Goal: Task Accomplishment & Management: Use online tool/utility

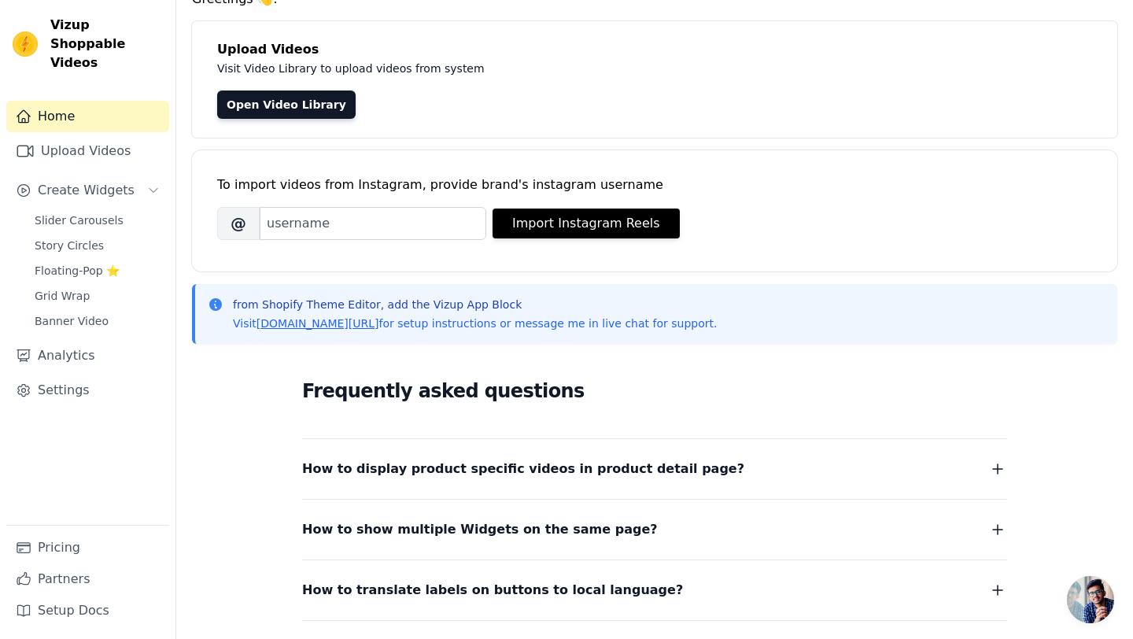
scroll to position [78, 0]
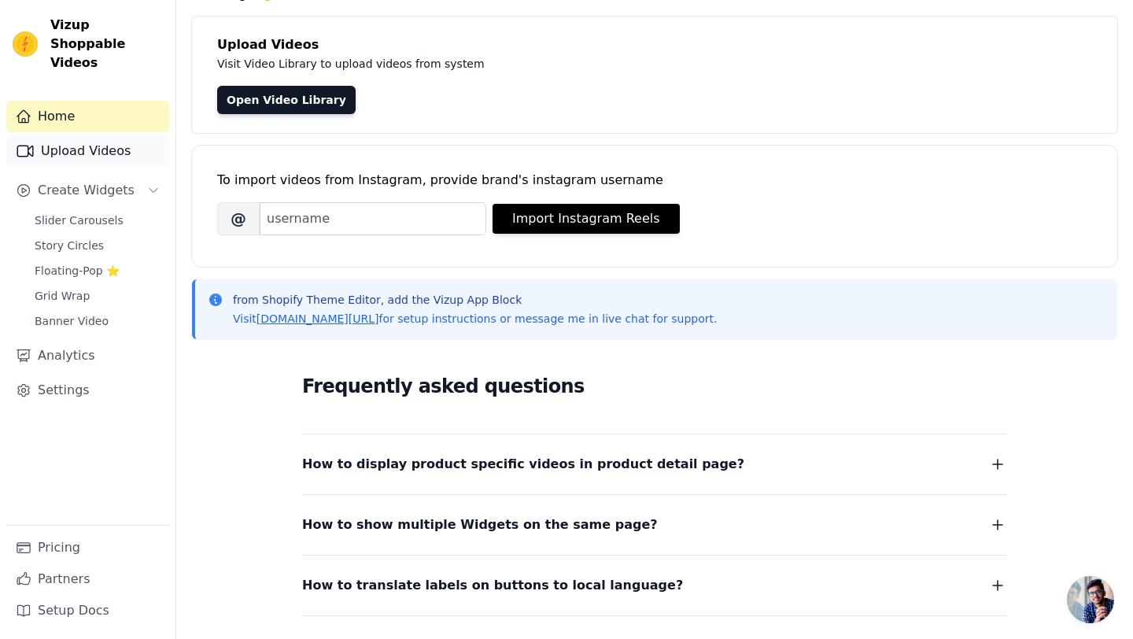
click at [108, 135] on link "Upload Videos" at bounding box center [87, 150] width 163 height 31
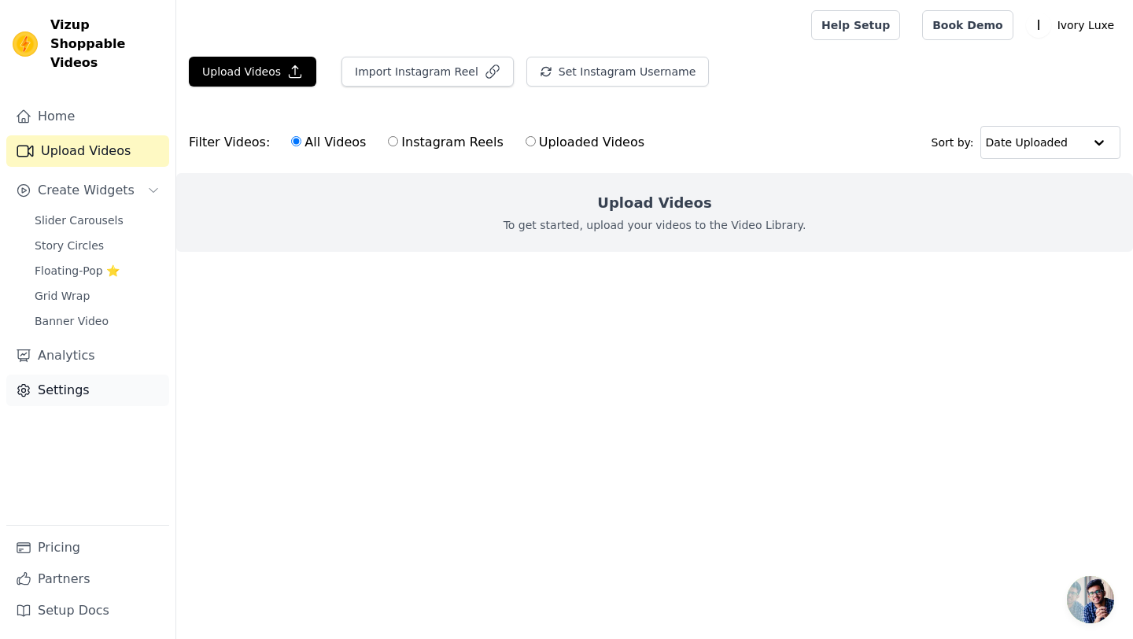
click at [73, 375] on link "Settings" at bounding box center [87, 390] width 163 height 31
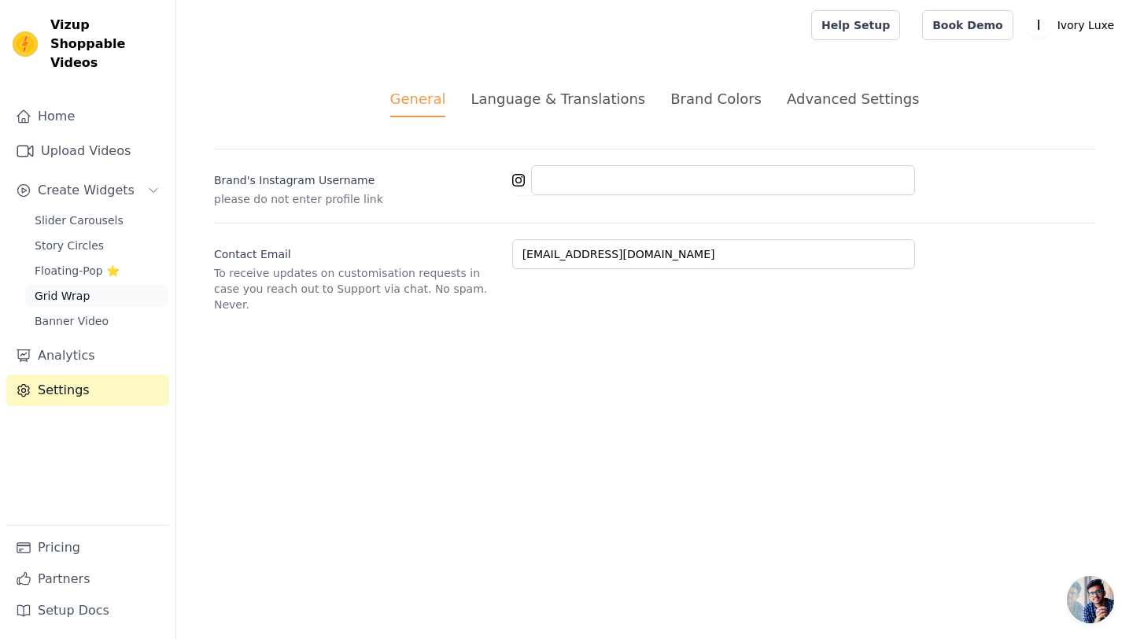
click at [82, 288] on span "Grid Wrap" at bounding box center [62, 296] width 55 height 16
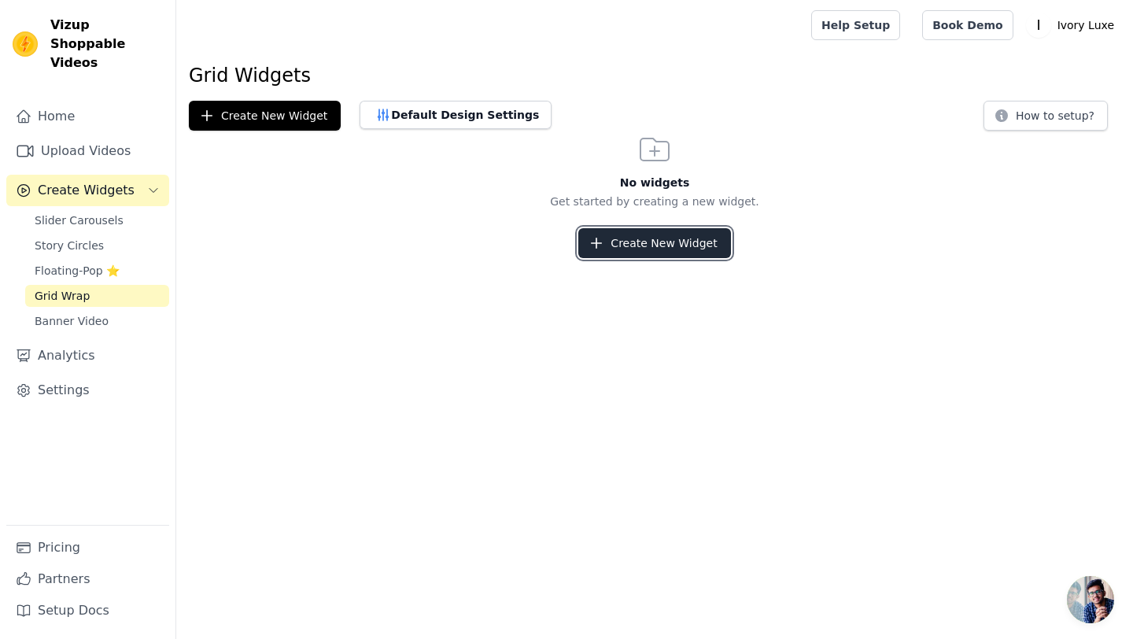
click at [619, 246] on button "Create New Widget" at bounding box center [654, 243] width 152 height 30
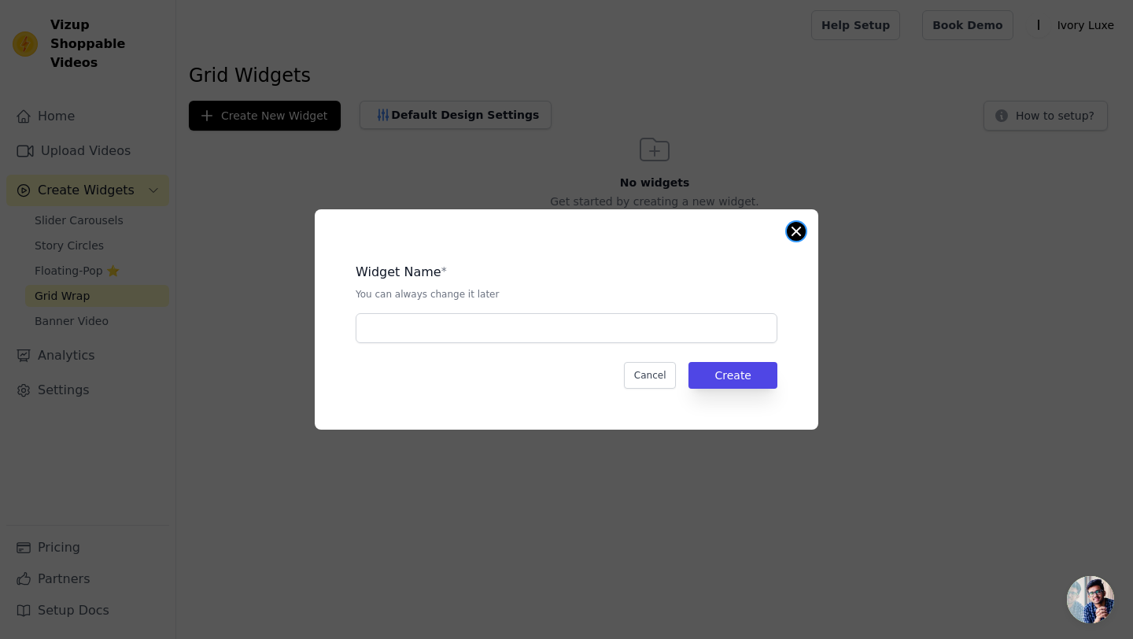
click at [794, 236] on button "Close modal" at bounding box center [796, 231] width 19 height 19
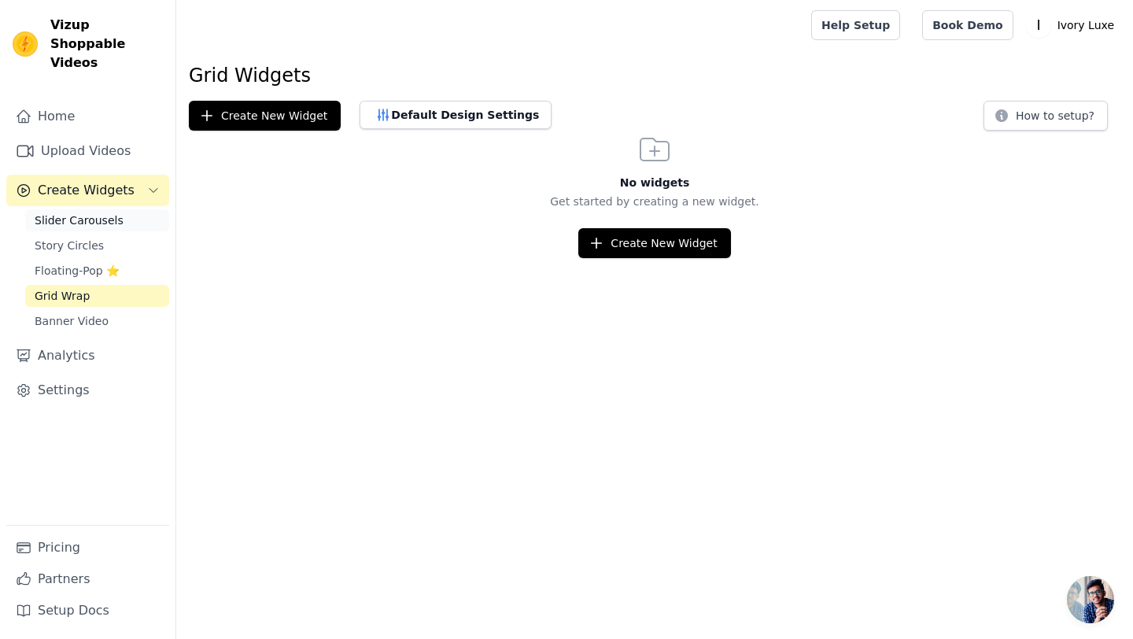
click at [86, 212] on span "Slider Carousels" at bounding box center [79, 220] width 89 height 16
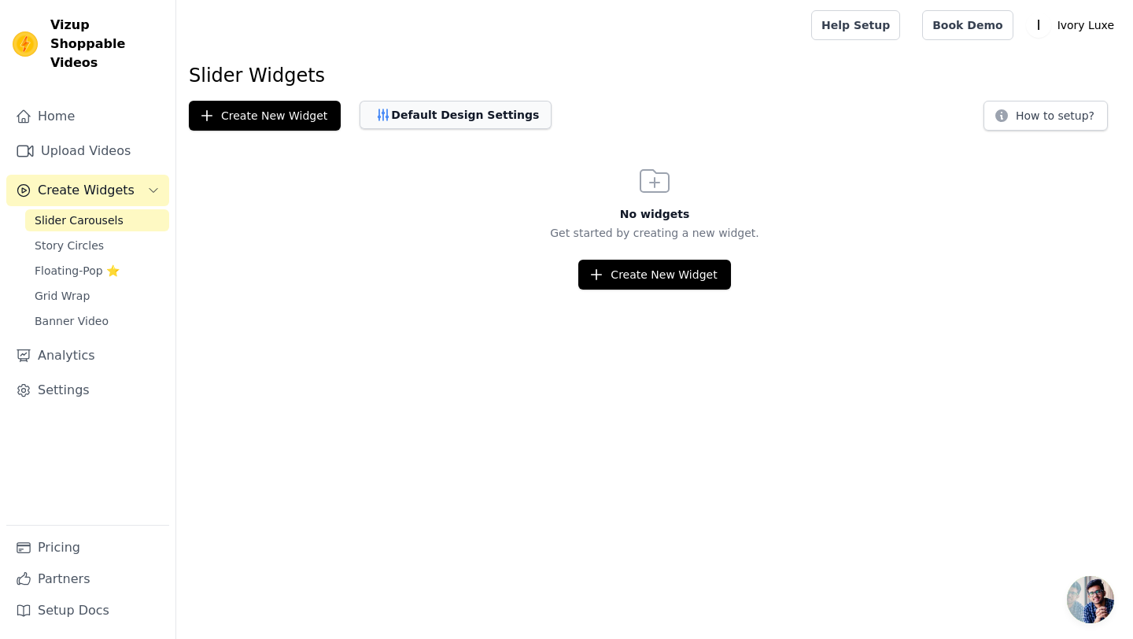
click at [418, 104] on button "Default Design Settings" at bounding box center [456, 115] width 192 height 28
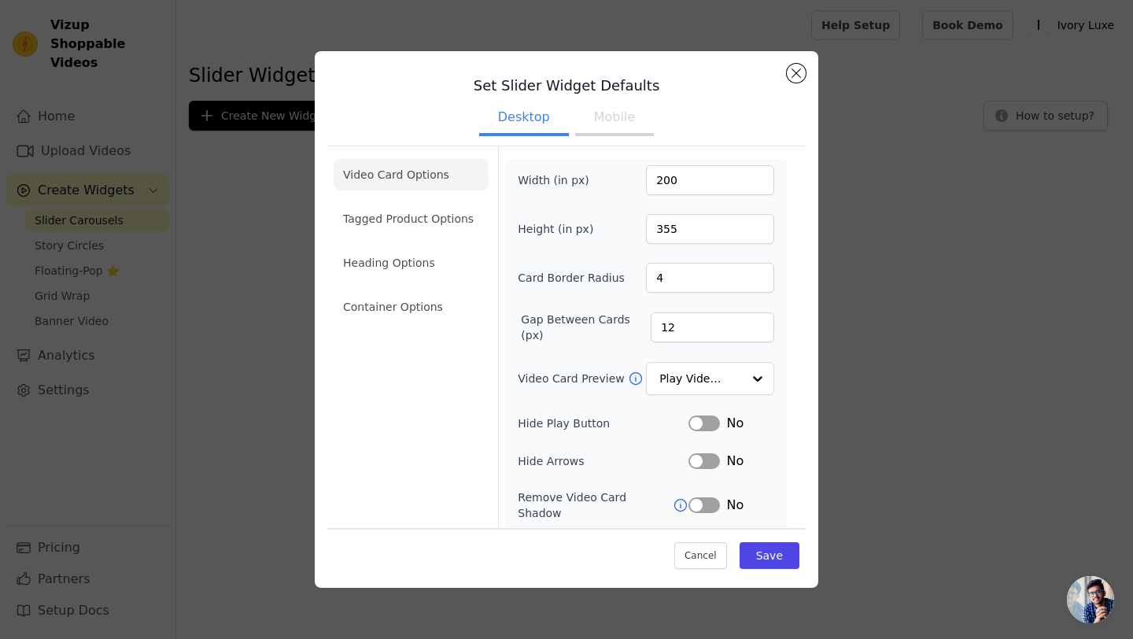
click at [786, 77] on h3 "Set Slider Widget Defaults" at bounding box center [566, 85] width 479 height 19
click at [802, 72] on button "Close modal" at bounding box center [796, 73] width 19 height 19
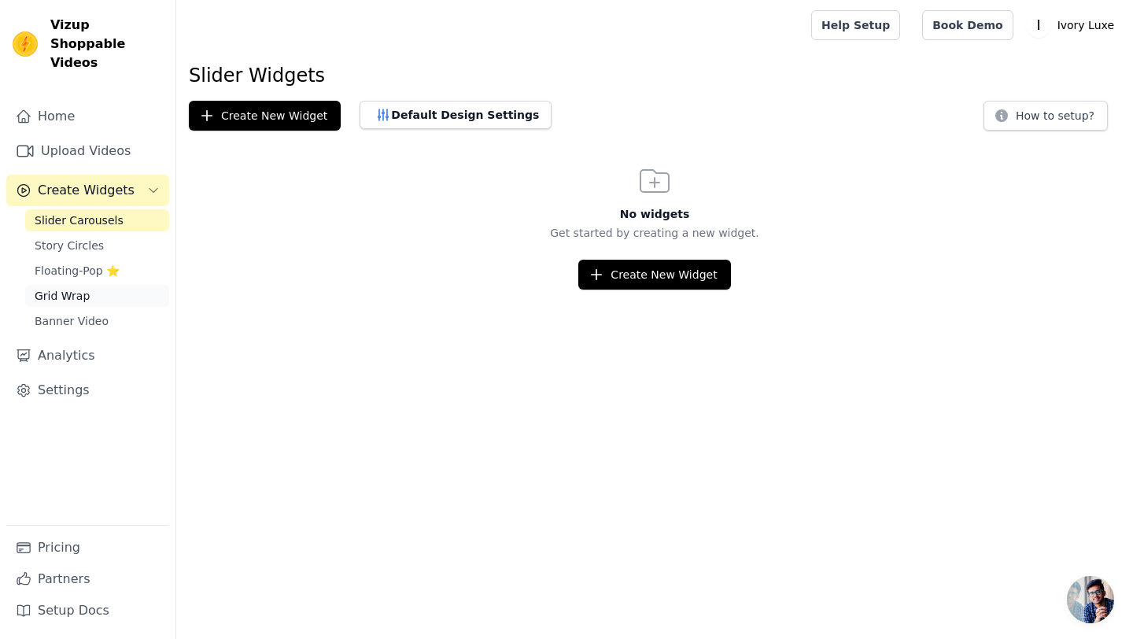
click at [66, 288] on span "Grid Wrap" at bounding box center [62, 296] width 55 height 16
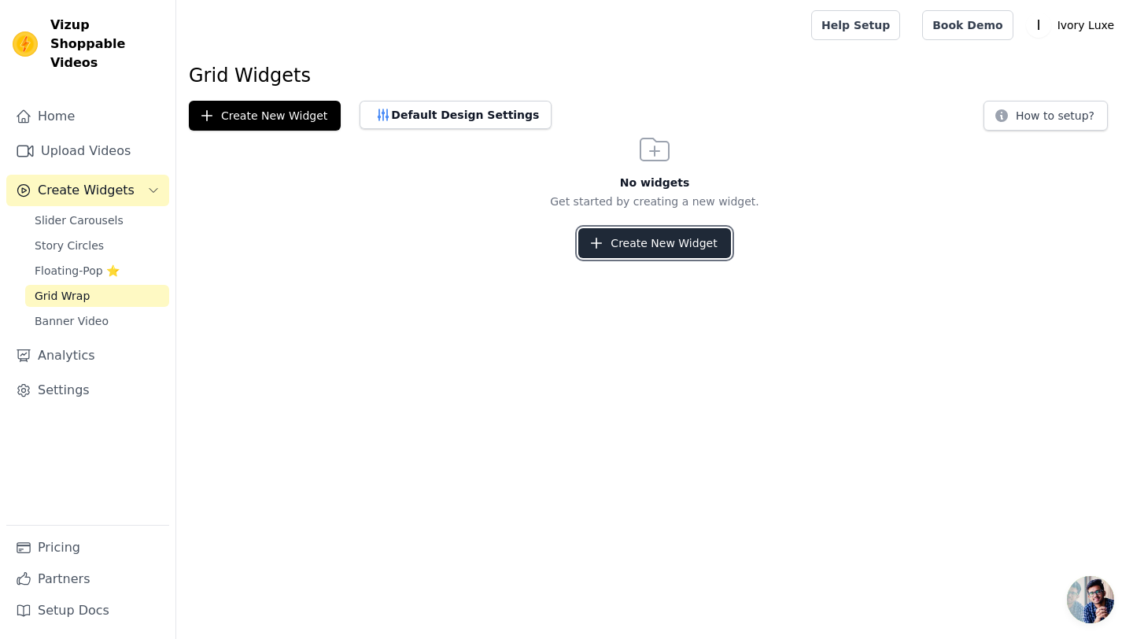
click at [610, 249] on button "Create New Widget" at bounding box center [654, 243] width 152 height 30
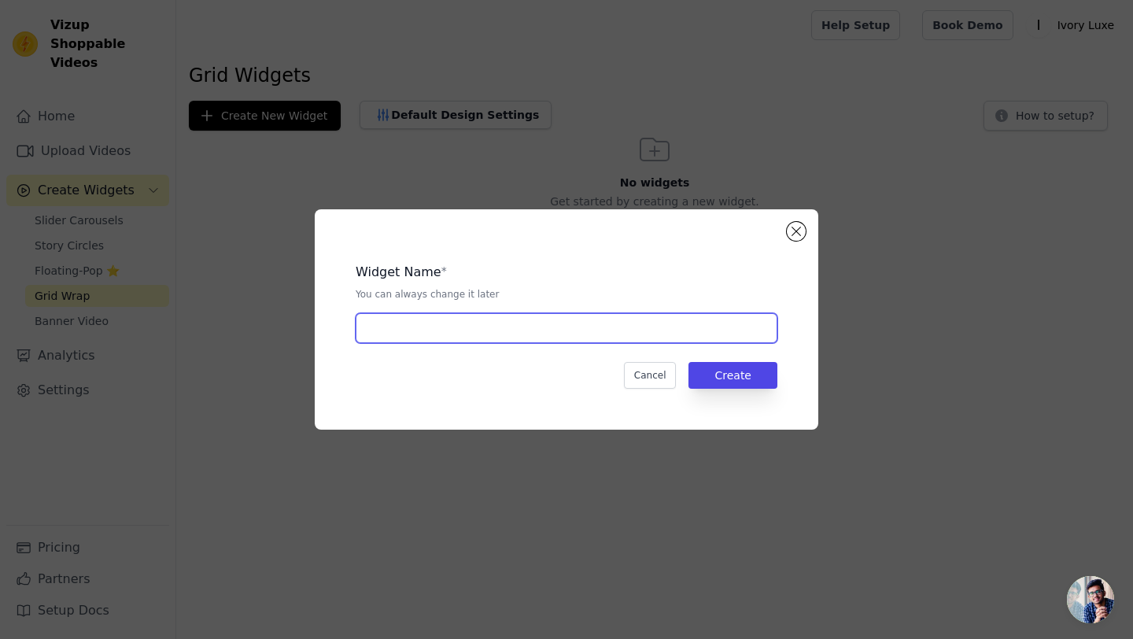
click at [522, 337] on input "text" at bounding box center [567, 328] width 422 height 30
type input "Behind the Scenes"
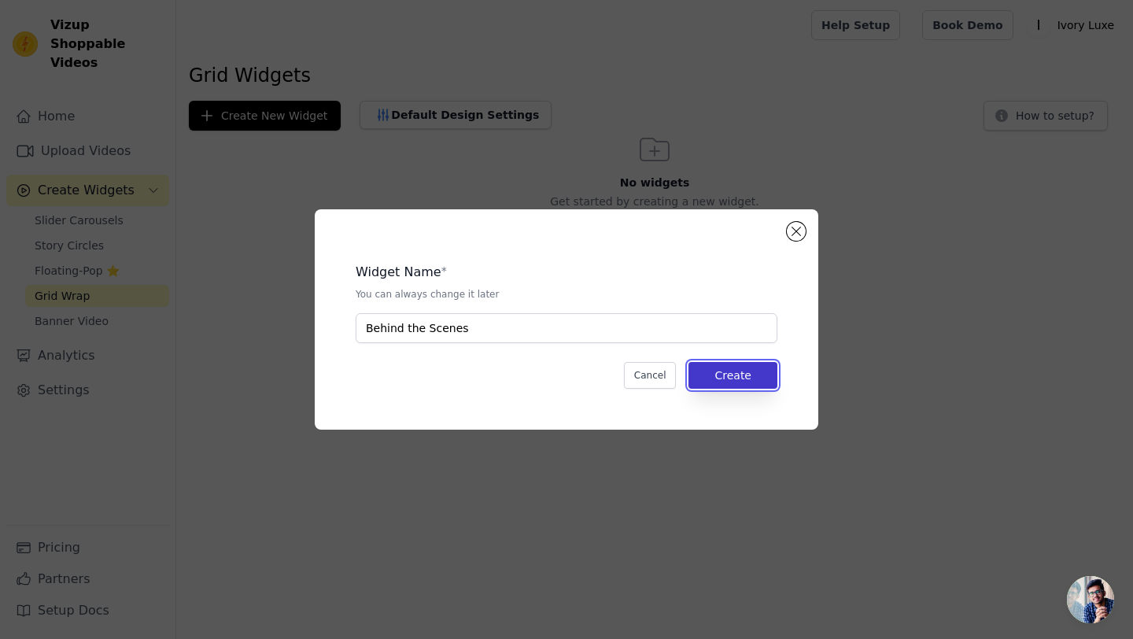
click at [748, 373] on button "Create" at bounding box center [733, 375] width 89 height 27
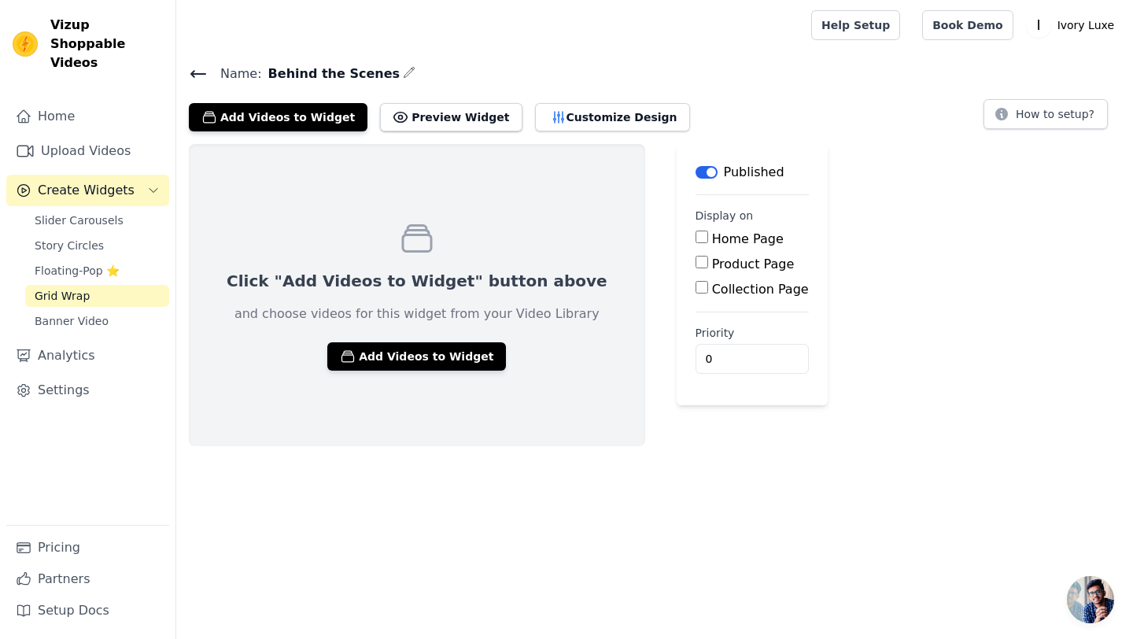
click at [696, 286] on input "Collection Page" at bounding box center [702, 287] width 13 height 13
checkbox input "true"
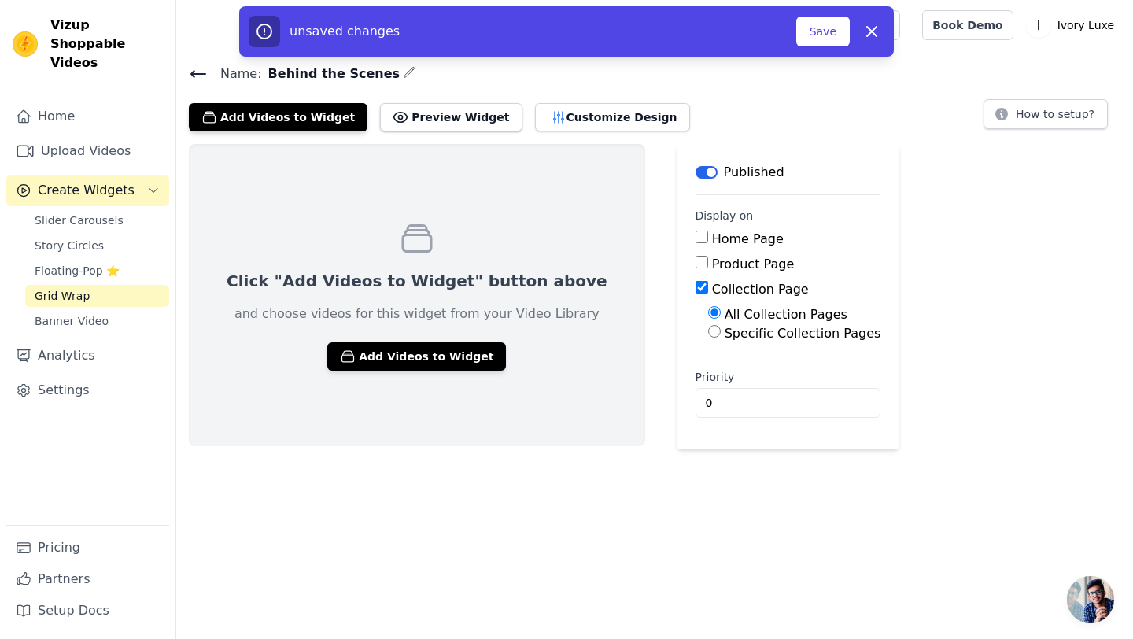
click at [708, 327] on input "Specific Collection Pages" at bounding box center [714, 331] width 13 height 13
radio input "true"
click at [708, 371] on button "Select Collection Pages" at bounding box center [782, 369] width 149 height 27
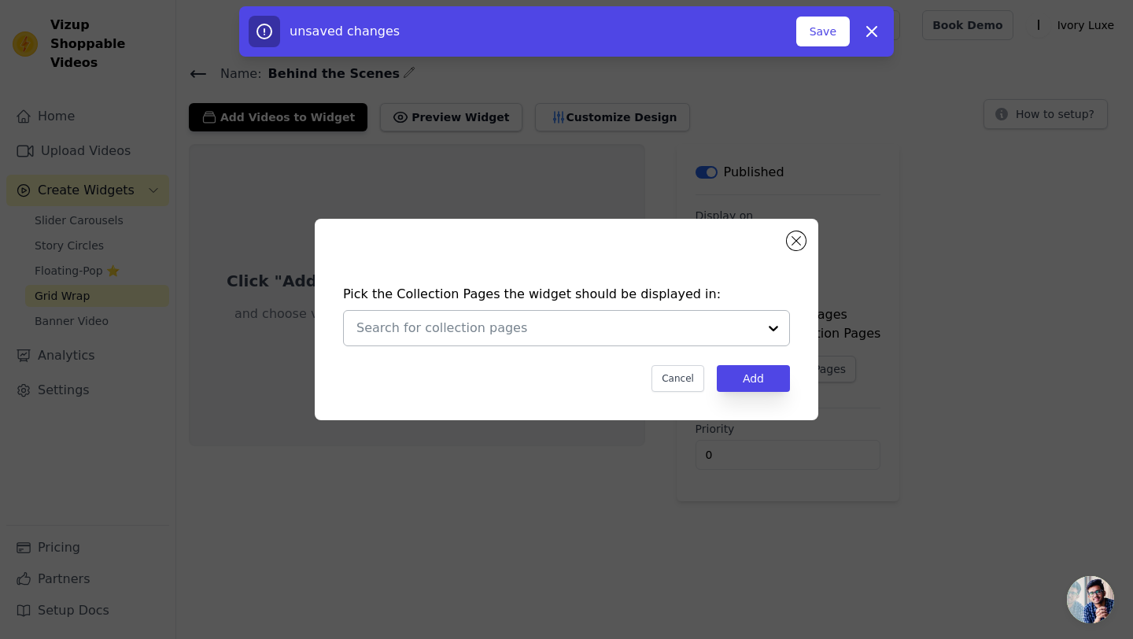
click at [759, 328] on div at bounding box center [773, 328] width 31 height 35
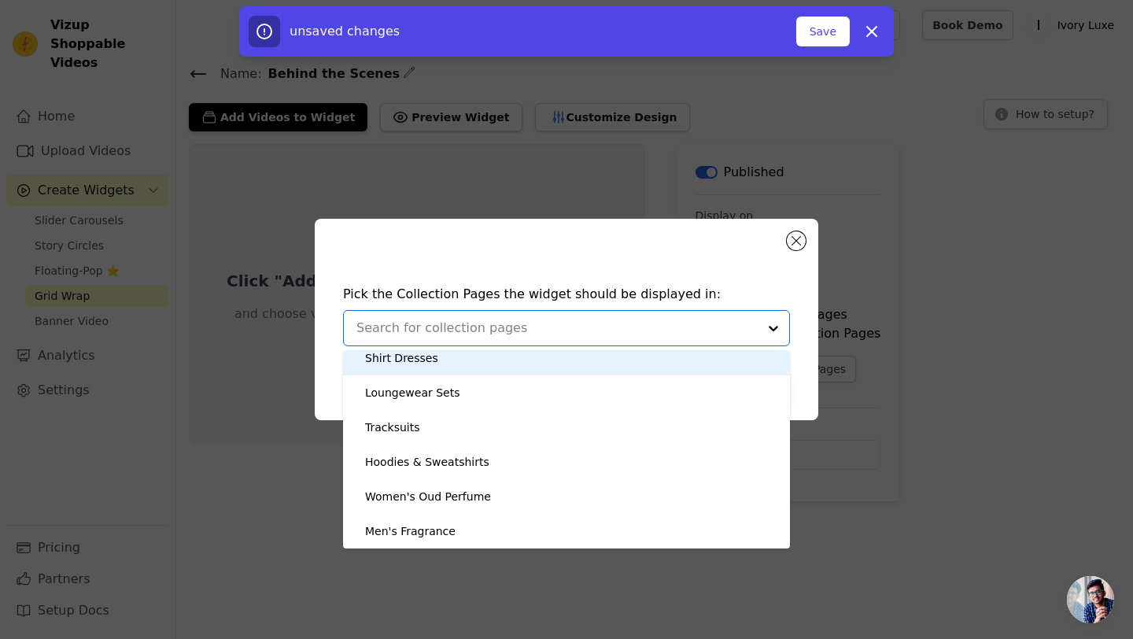
scroll to position [485, 0]
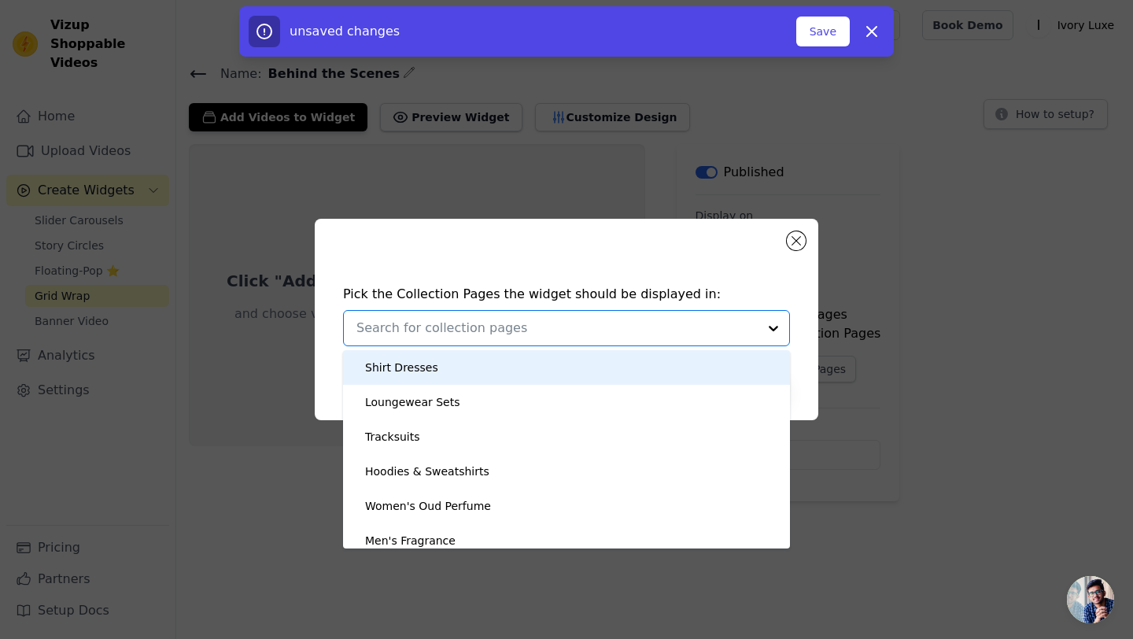
click at [806, 241] on div "Pick the Collection Pages the widget should be displayed in: Ivory Luxe - Moder…" at bounding box center [567, 319] width 504 height 201
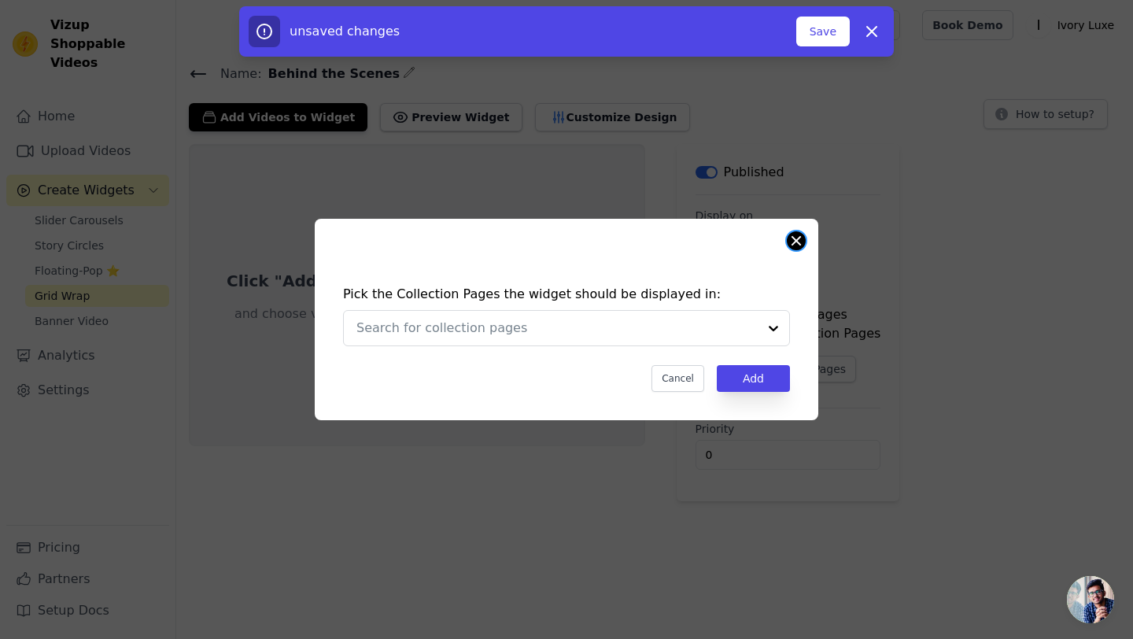
click at [790, 242] on button "Close modal" at bounding box center [796, 240] width 19 height 19
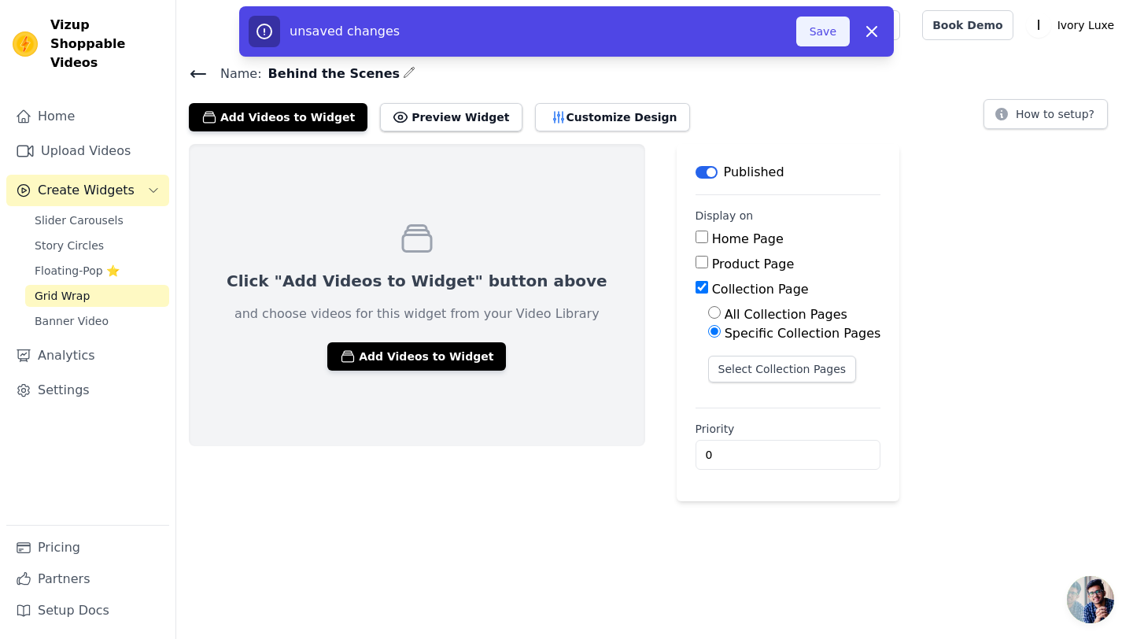
click at [829, 40] on button "Save" at bounding box center [823, 32] width 54 height 30
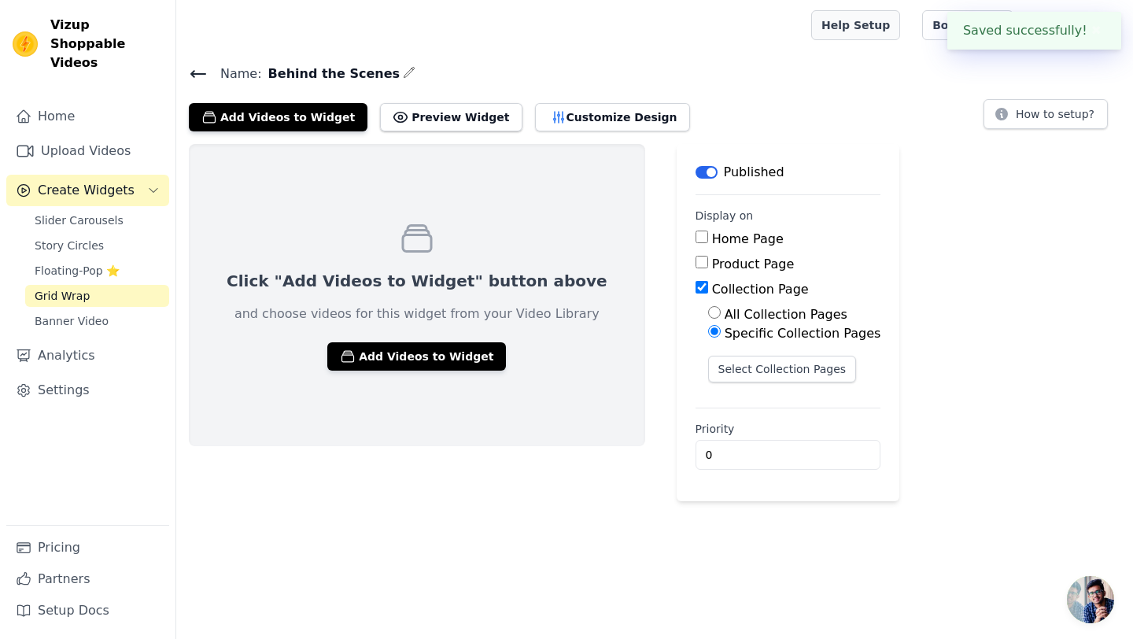
click at [874, 31] on link "Help Setup" at bounding box center [855, 25] width 89 height 30
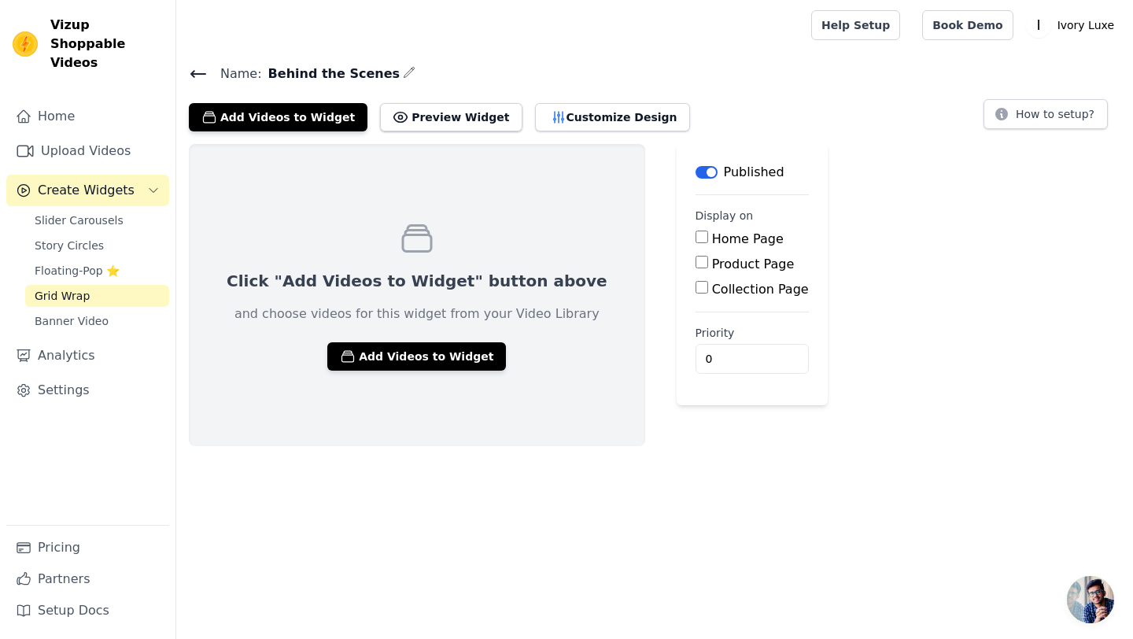
click at [696, 286] on input "Collection Page" at bounding box center [702, 287] width 13 height 13
checkbox input "true"
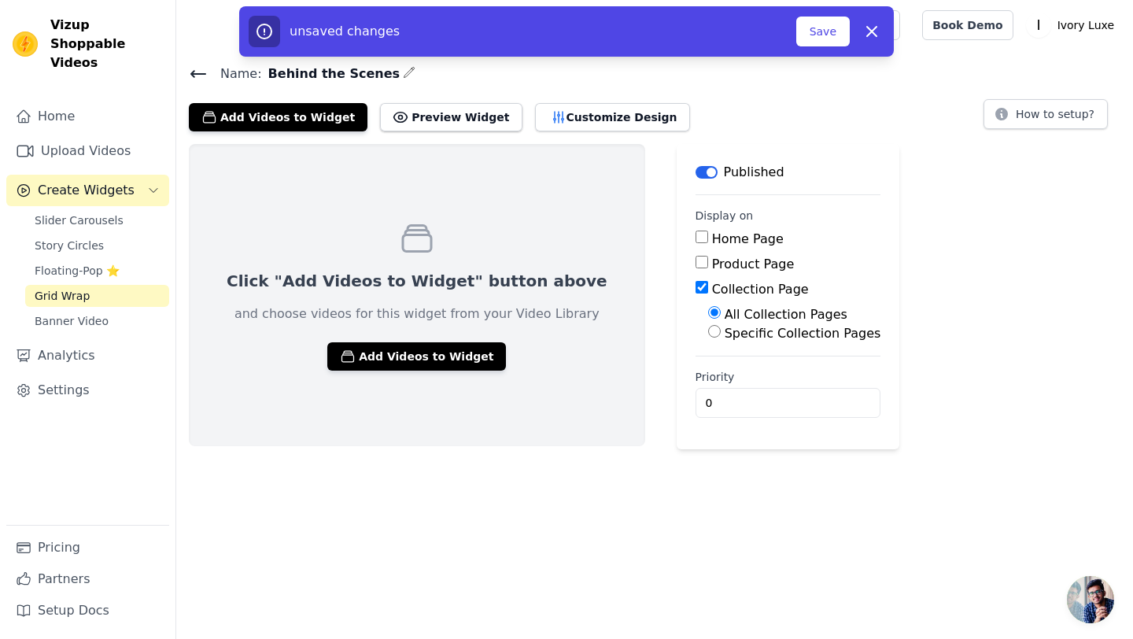
click at [708, 332] on input "Specific Collection Pages" at bounding box center [714, 331] width 13 height 13
radio input "true"
click at [708, 368] on button "Select Collection Pages" at bounding box center [782, 369] width 149 height 27
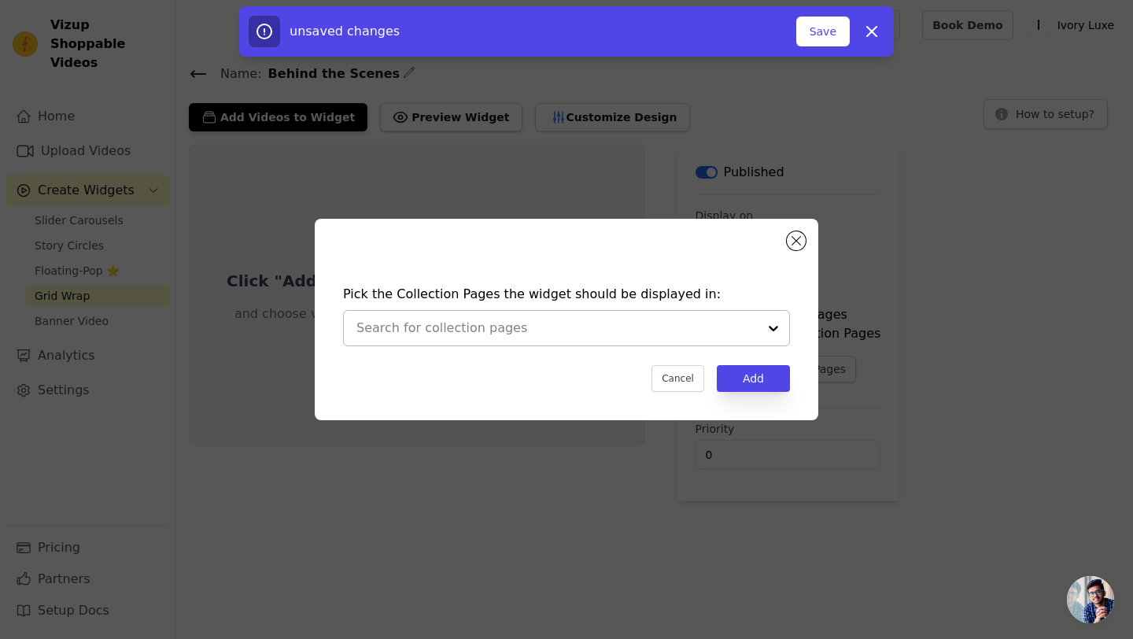
click at [723, 327] on input "text" at bounding box center [557, 328] width 401 height 19
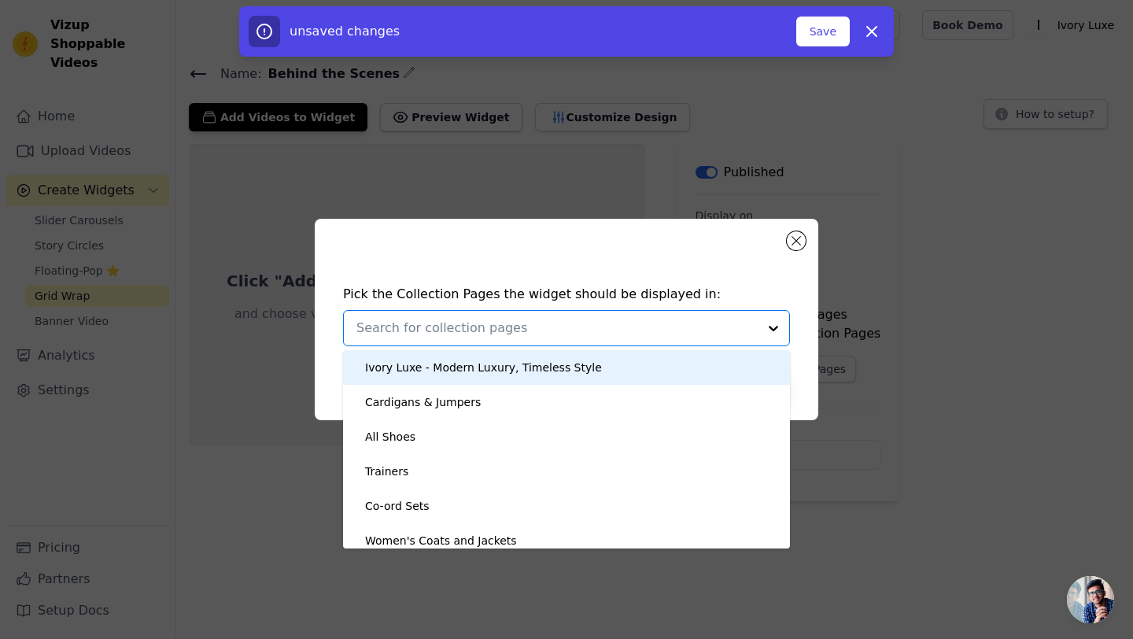
type input "b"
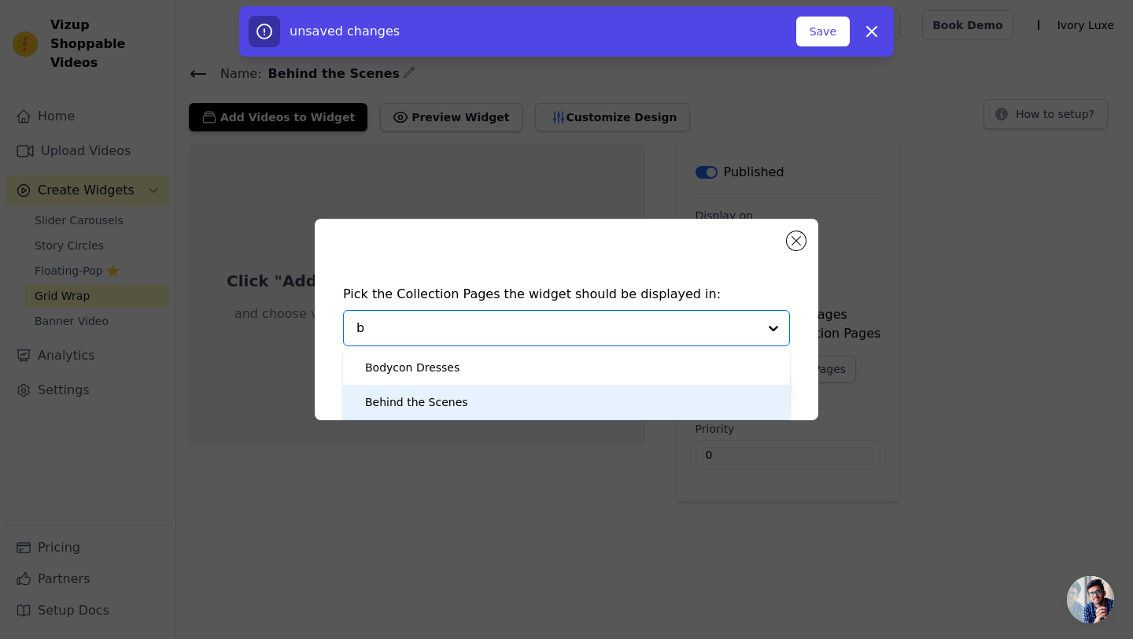
click at [500, 405] on div "Behind the Scenes" at bounding box center [567, 402] width 416 height 35
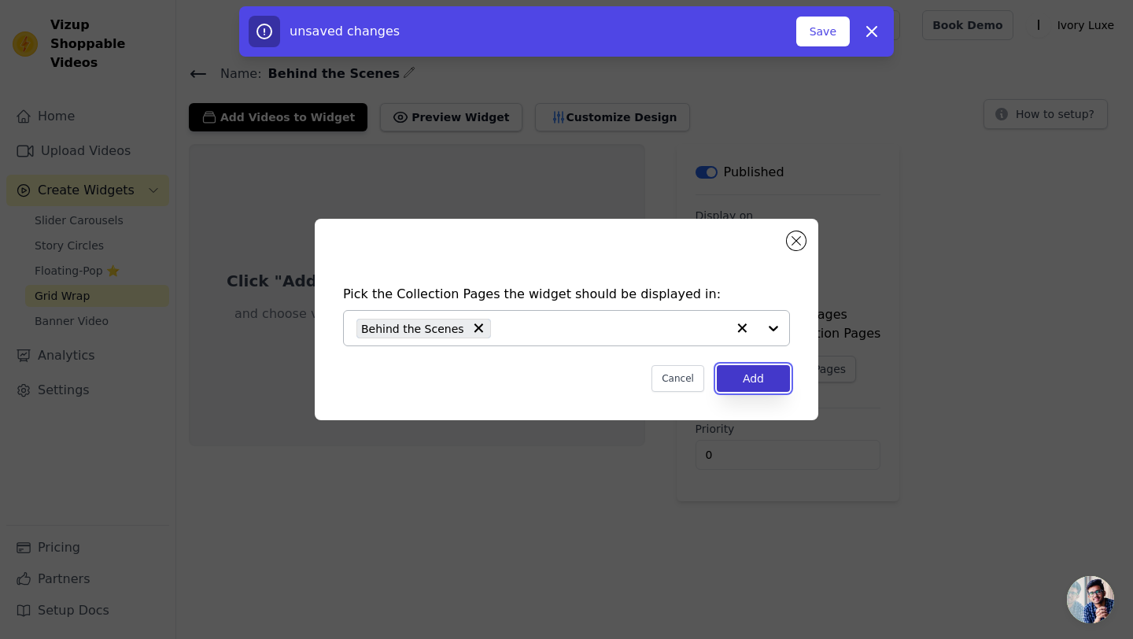
click at [759, 382] on button "Add" at bounding box center [753, 378] width 73 height 27
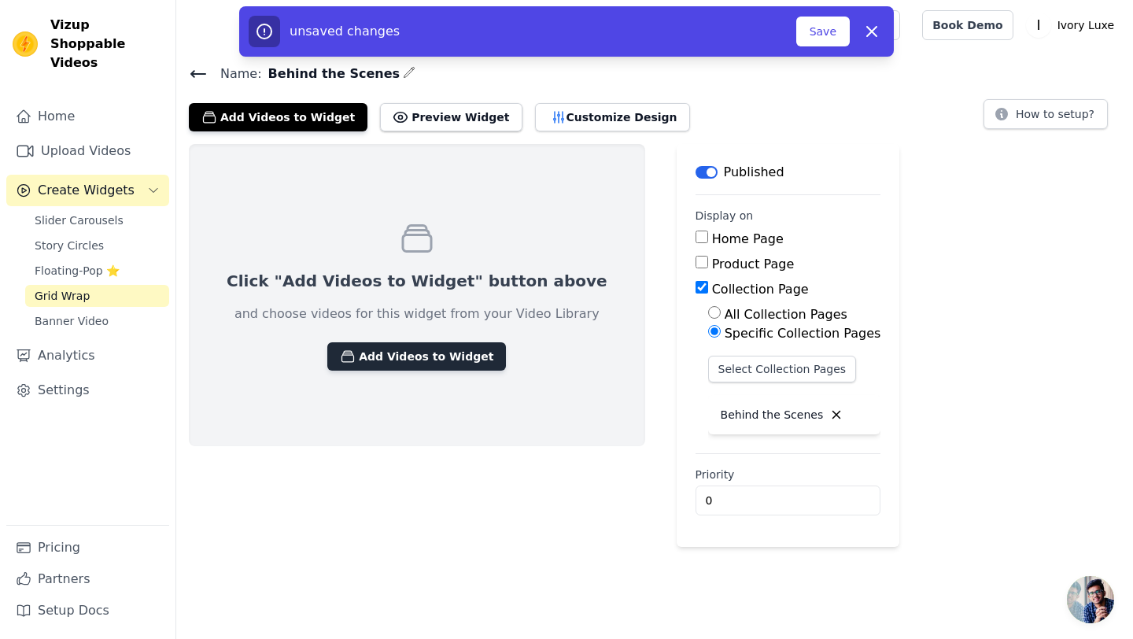
click at [395, 351] on button "Add Videos to Widget" at bounding box center [416, 356] width 179 height 28
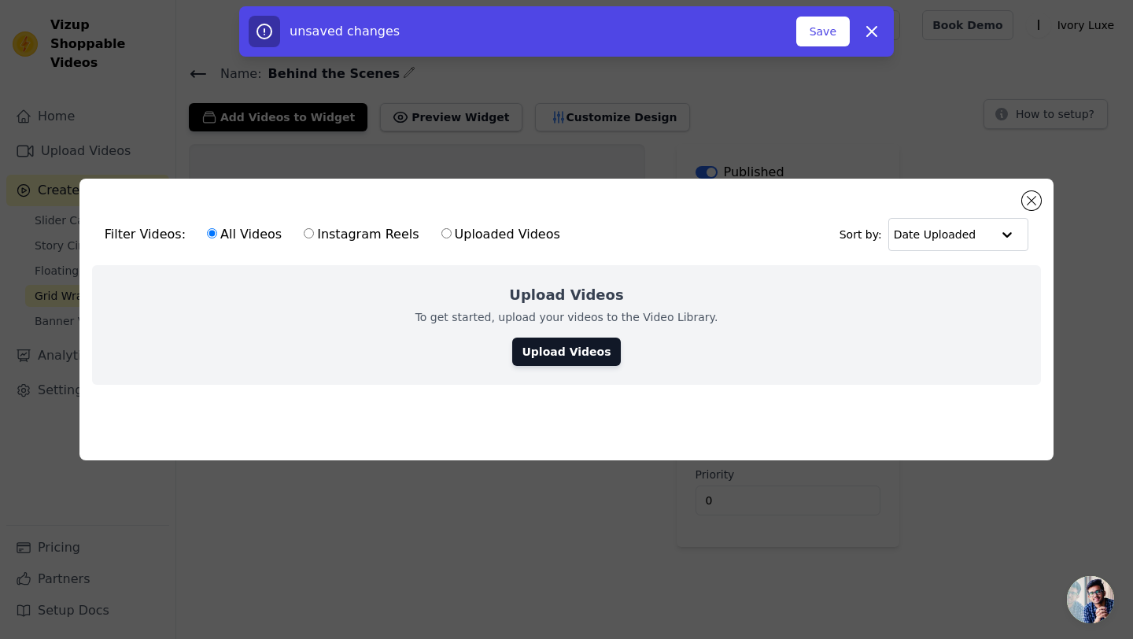
click at [442, 233] on input "Uploaded Videos" at bounding box center [447, 233] width 10 height 10
radio input "true"
click at [562, 346] on link "Upload Videos" at bounding box center [566, 352] width 108 height 28
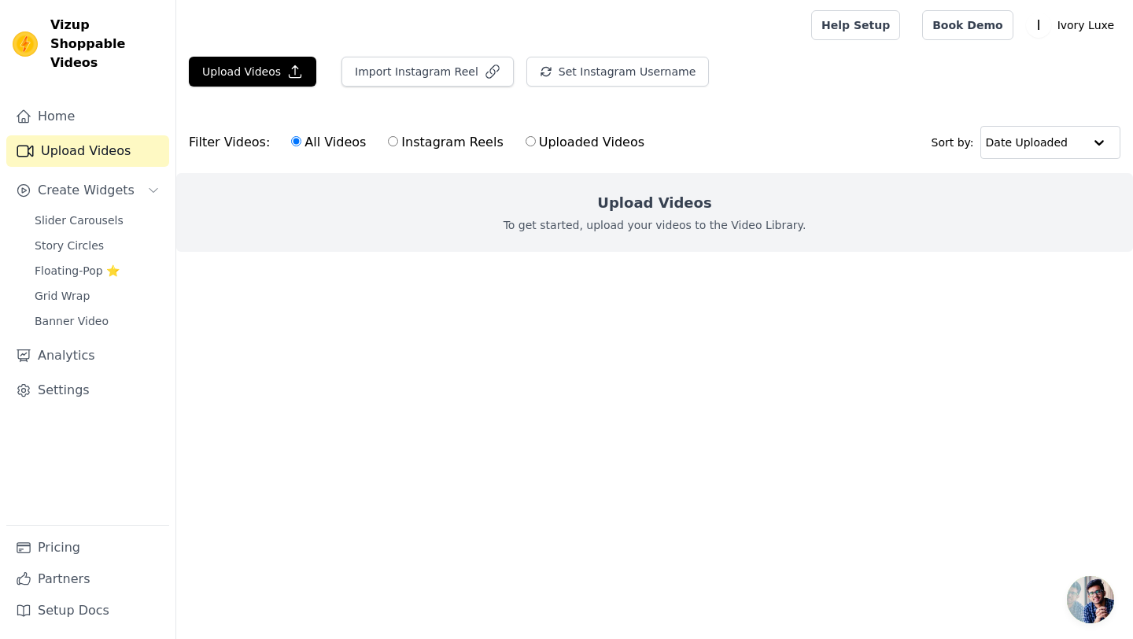
click at [654, 208] on h2 "Upload Videos" at bounding box center [654, 203] width 114 height 22
click at [270, 76] on button "Upload Videos" at bounding box center [252, 72] width 127 height 30
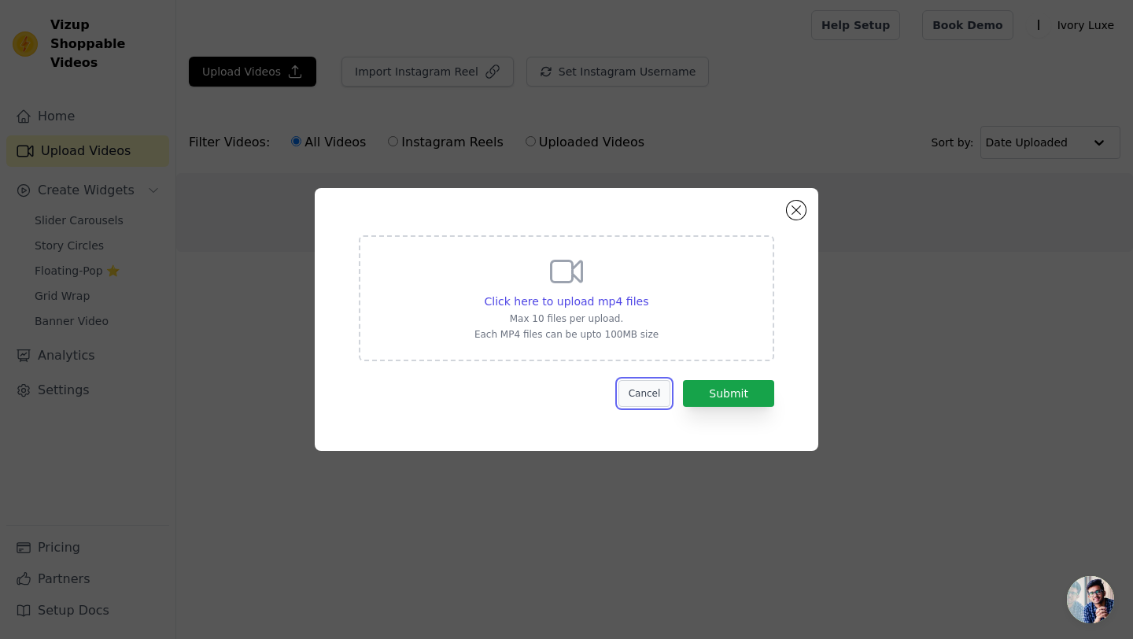
click at [649, 388] on button "Cancel" at bounding box center [645, 393] width 53 height 27
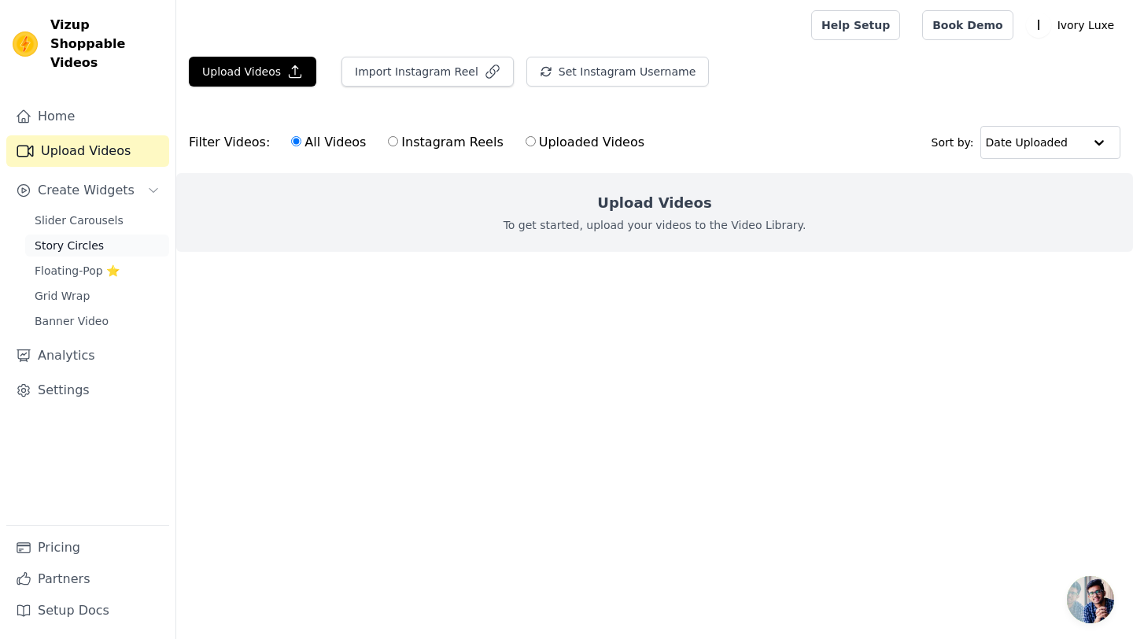
click at [85, 238] on span "Story Circles" at bounding box center [69, 246] width 69 height 16
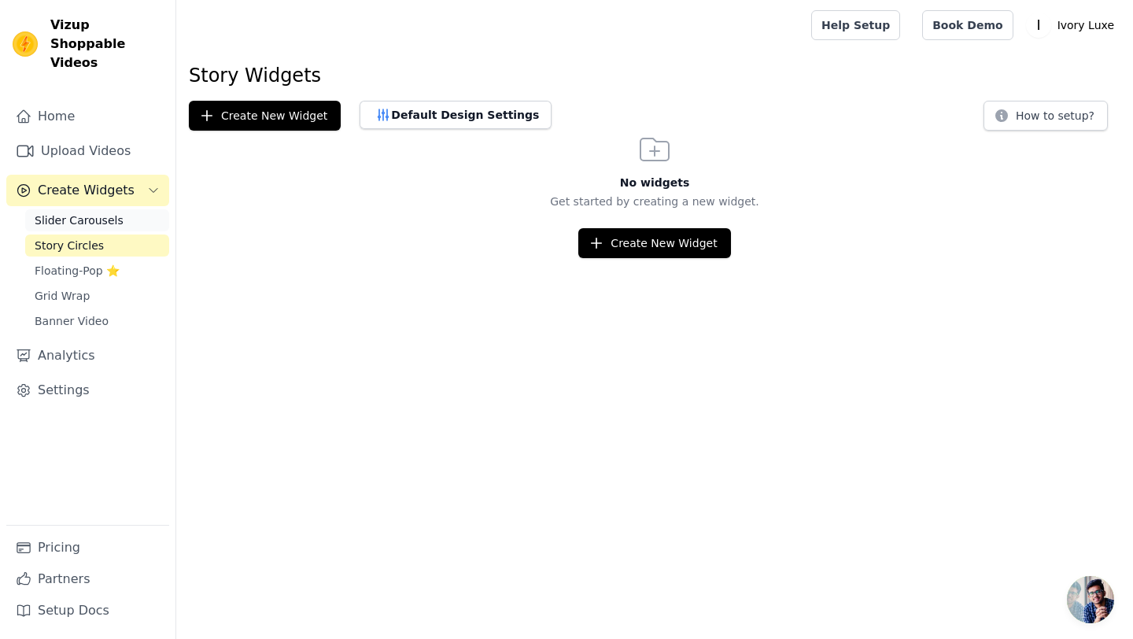
click at [87, 212] on span "Slider Carousels" at bounding box center [79, 220] width 89 height 16
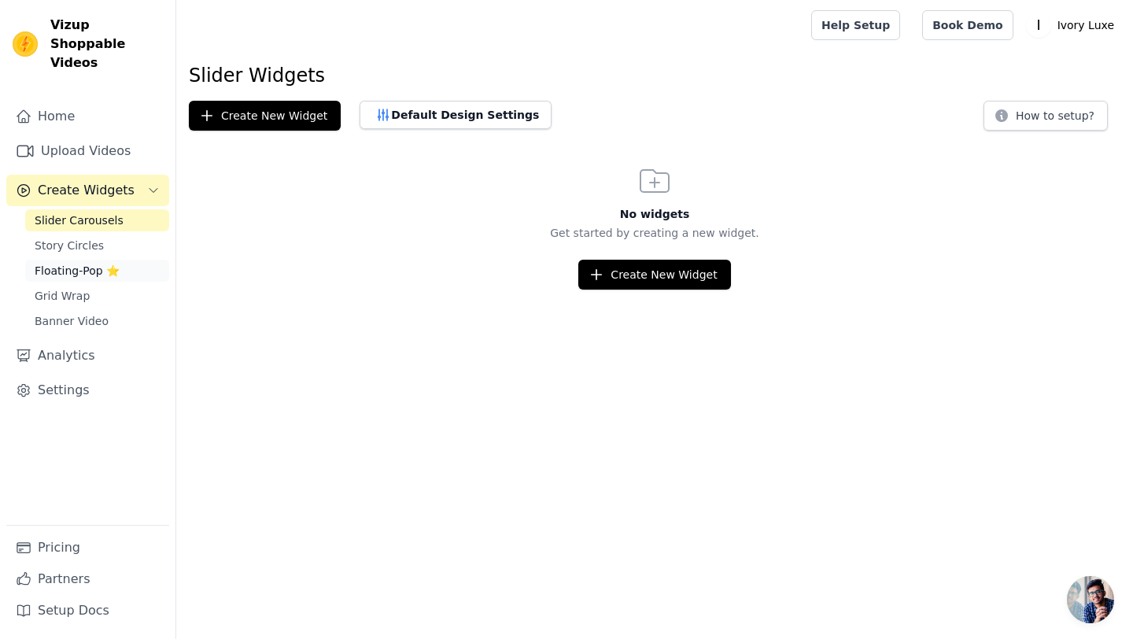
click at [81, 263] on span "Floating-Pop ⭐" at bounding box center [77, 271] width 85 height 16
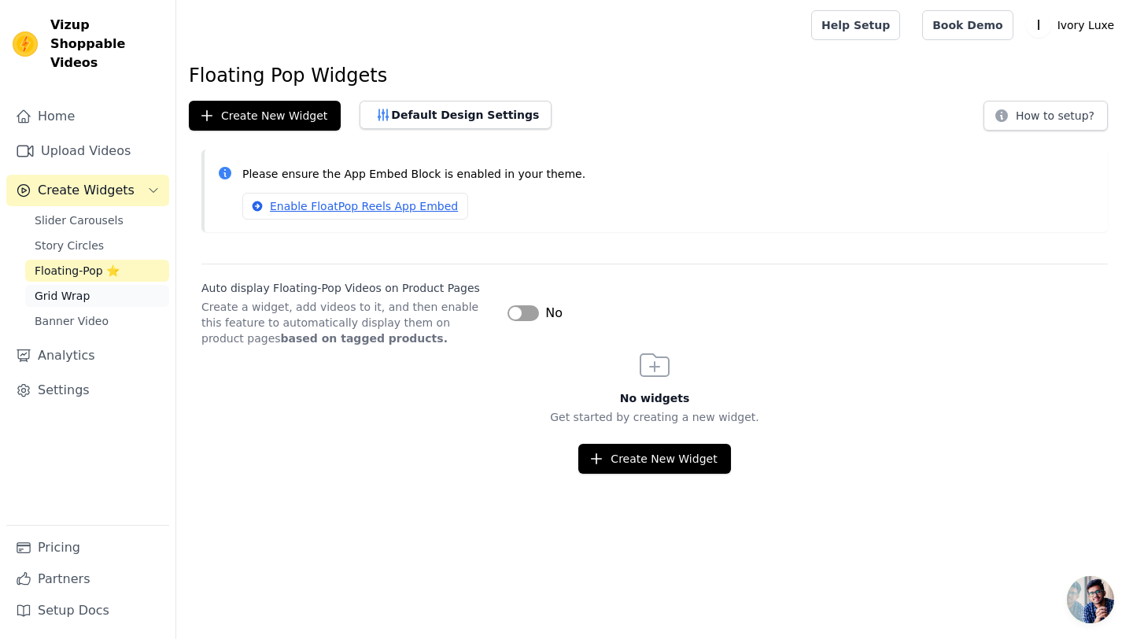
click at [72, 288] on span "Grid Wrap" at bounding box center [62, 296] width 55 height 16
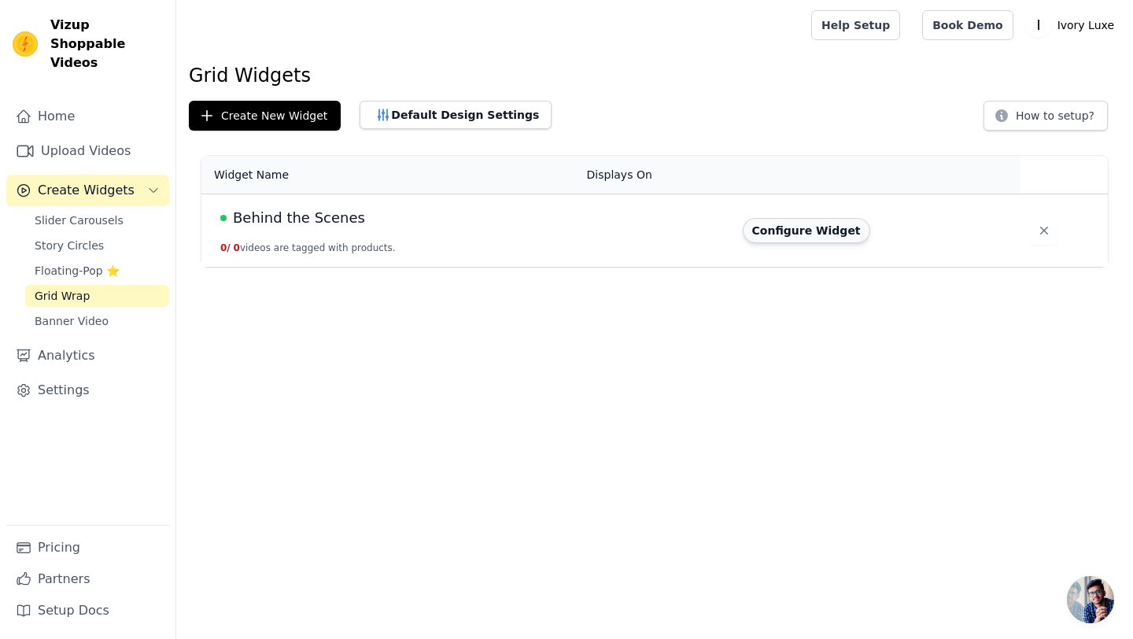
click at [789, 231] on button "Configure Widget" at bounding box center [806, 230] width 127 height 25
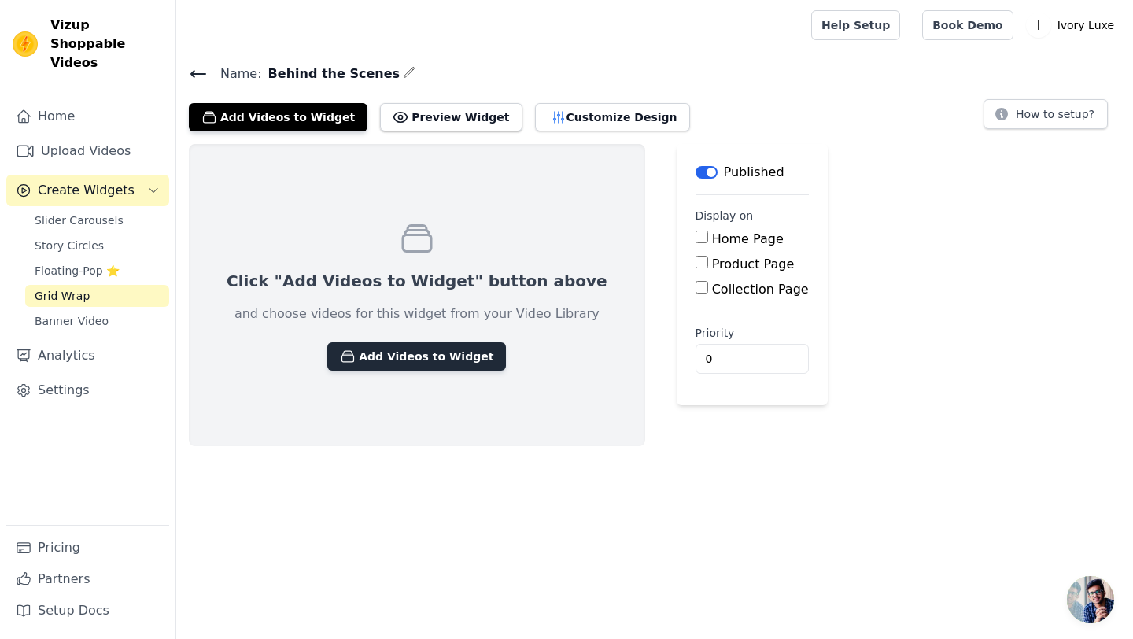
click at [399, 353] on button "Add Videos to Widget" at bounding box center [416, 356] width 179 height 28
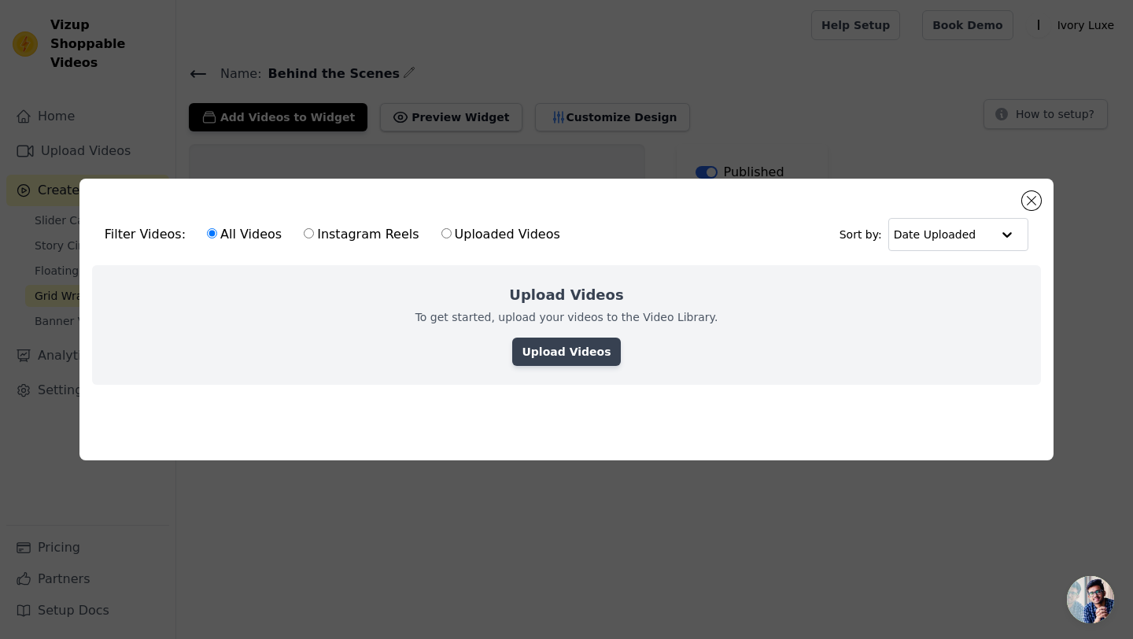
click at [564, 349] on link "Upload Videos" at bounding box center [566, 352] width 108 height 28
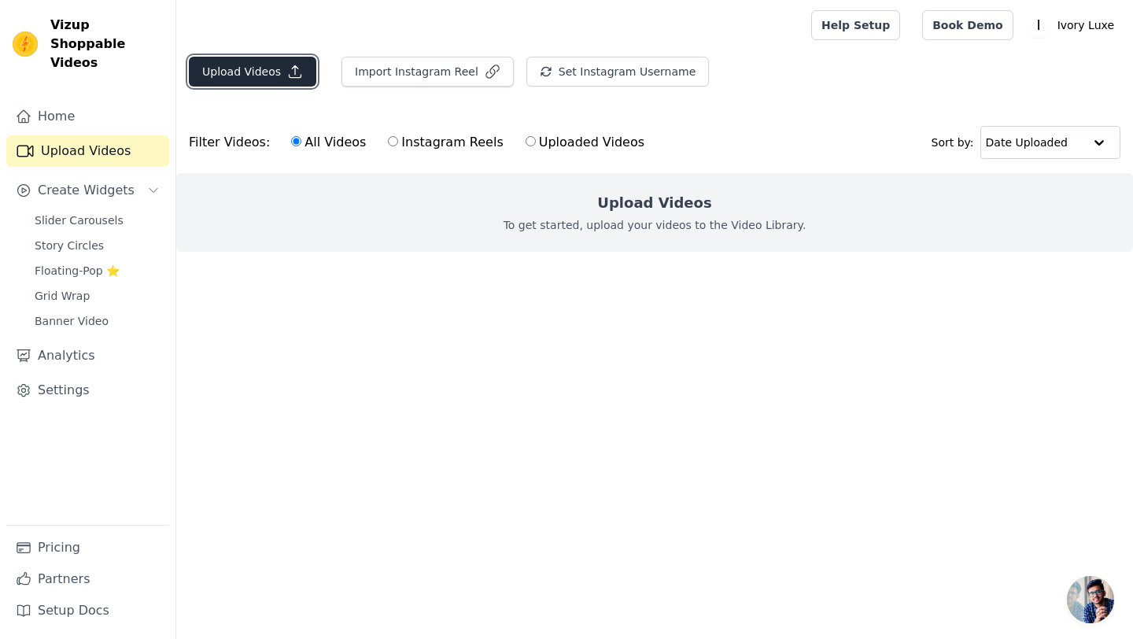
click at [278, 66] on button "Upload Videos" at bounding box center [252, 72] width 127 height 30
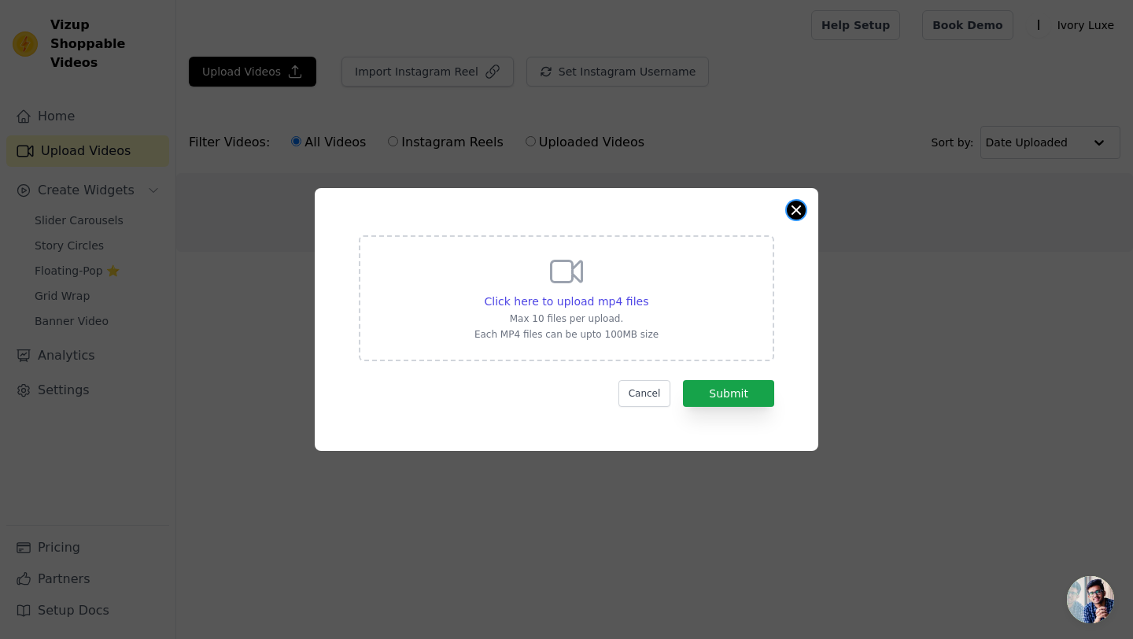
click at [796, 209] on button "Close modal" at bounding box center [796, 210] width 19 height 19
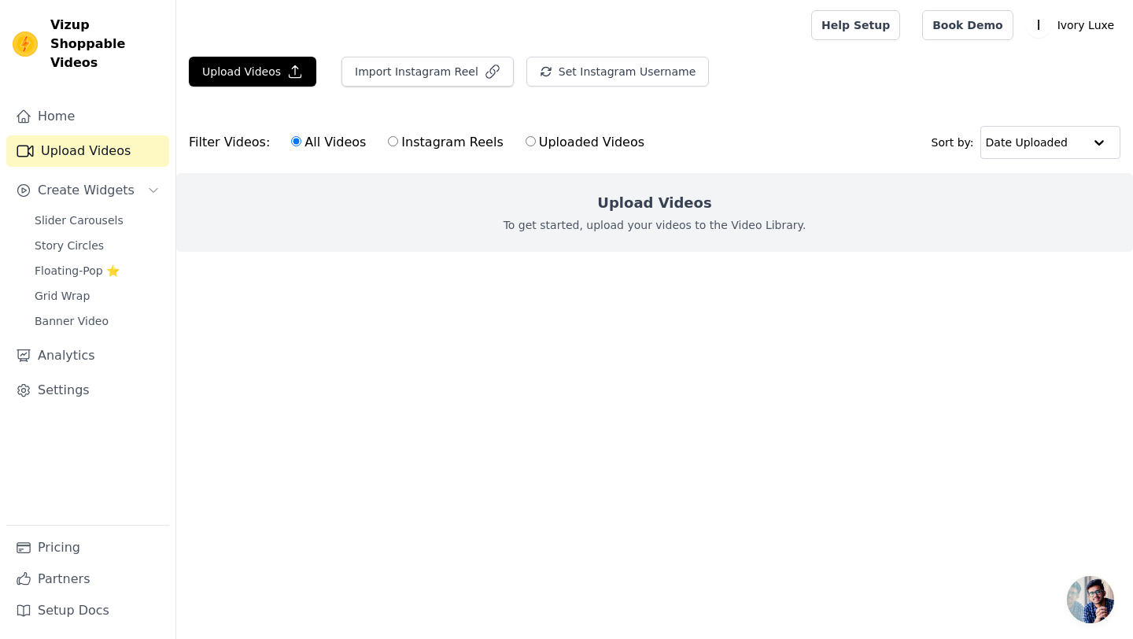
click at [526, 138] on input "Uploaded Videos" at bounding box center [531, 141] width 10 height 10
radio input "true"
click at [266, 68] on button "Upload Videos" at bounding box center [252, 72] width 127 height 30
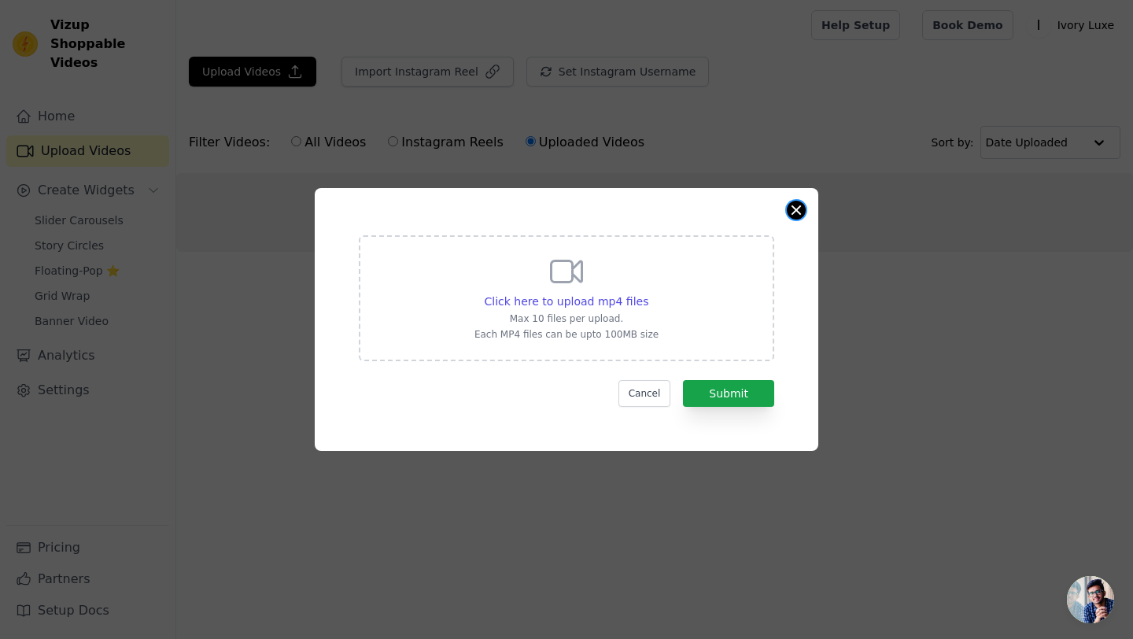
click at [800, 207] on button "Close modal" at bounding box center [796, 210] width 19 height 19
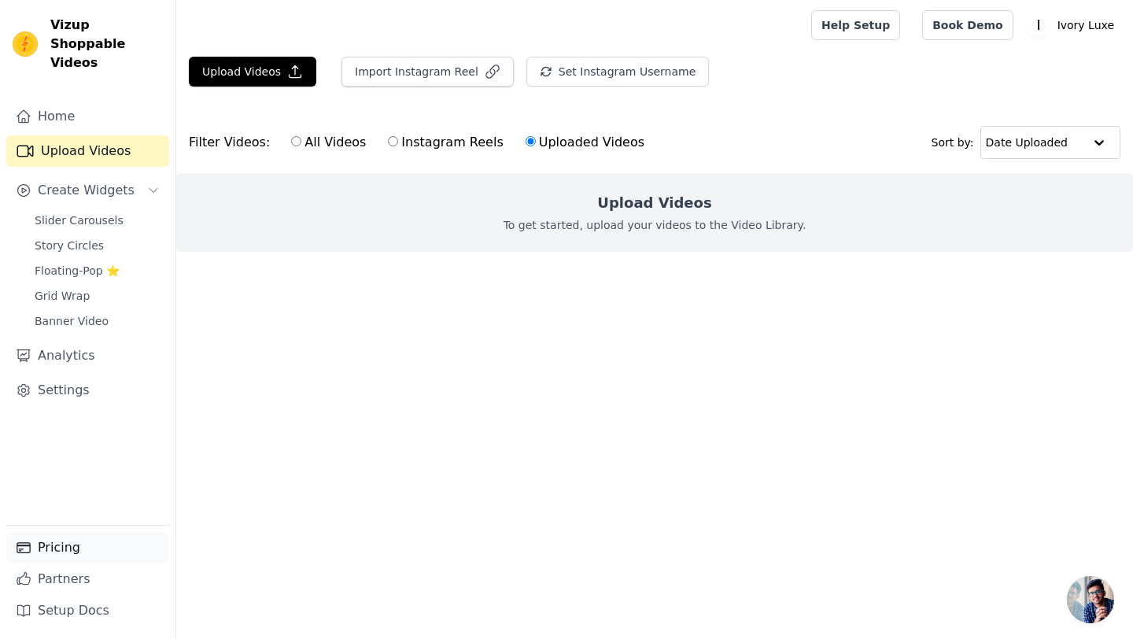
click at [64, 554] on link "Pricing" at bounding box center [87, 547] width 163 height 31
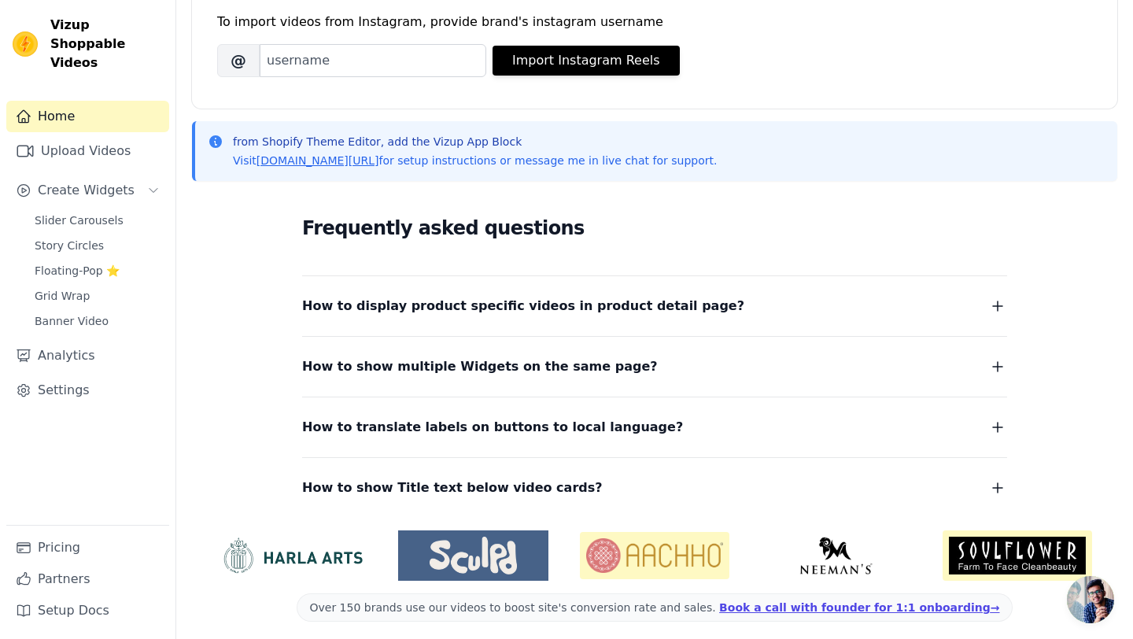
scroll to position [244, 0]
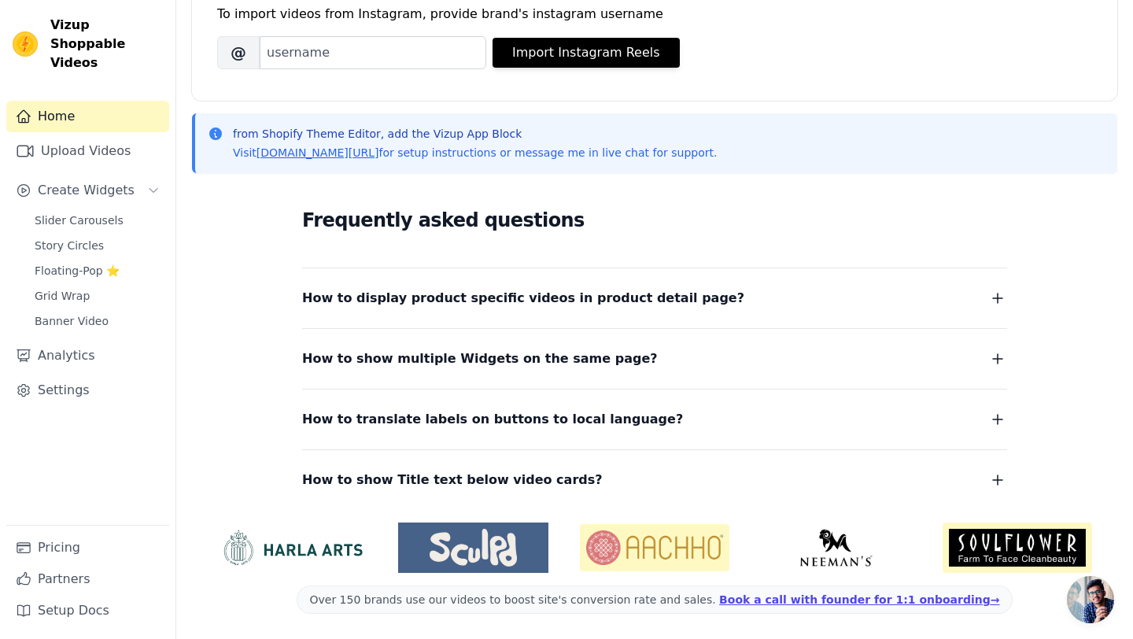
click at [995, 357] on icon "button" at bounding box center [998, 358] width 19 height 19
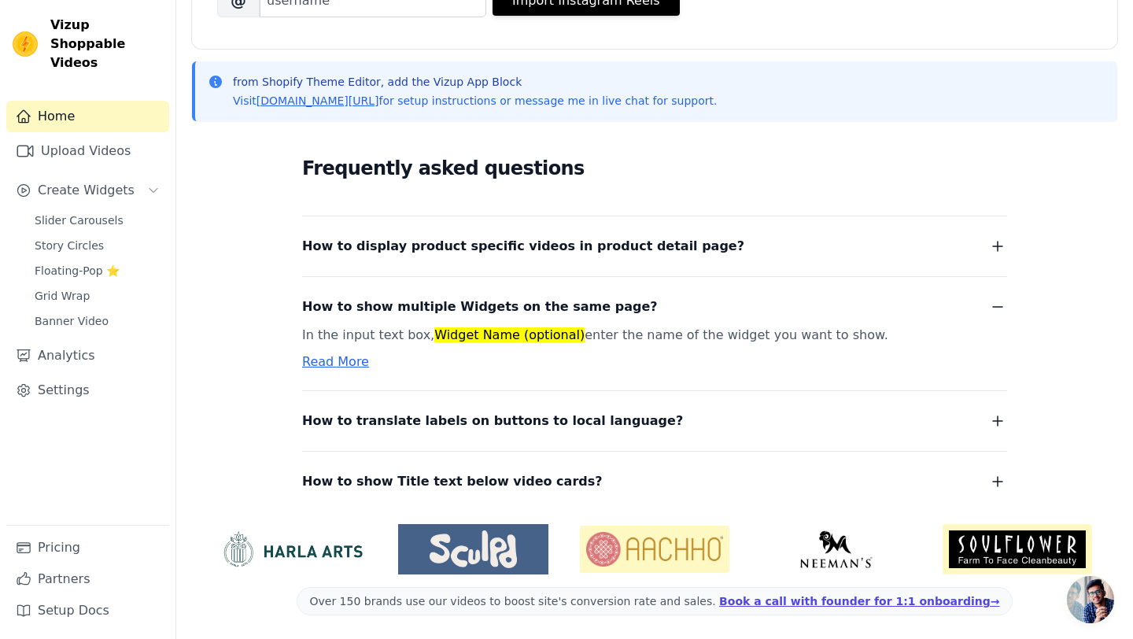
scroll to position [297, 0]
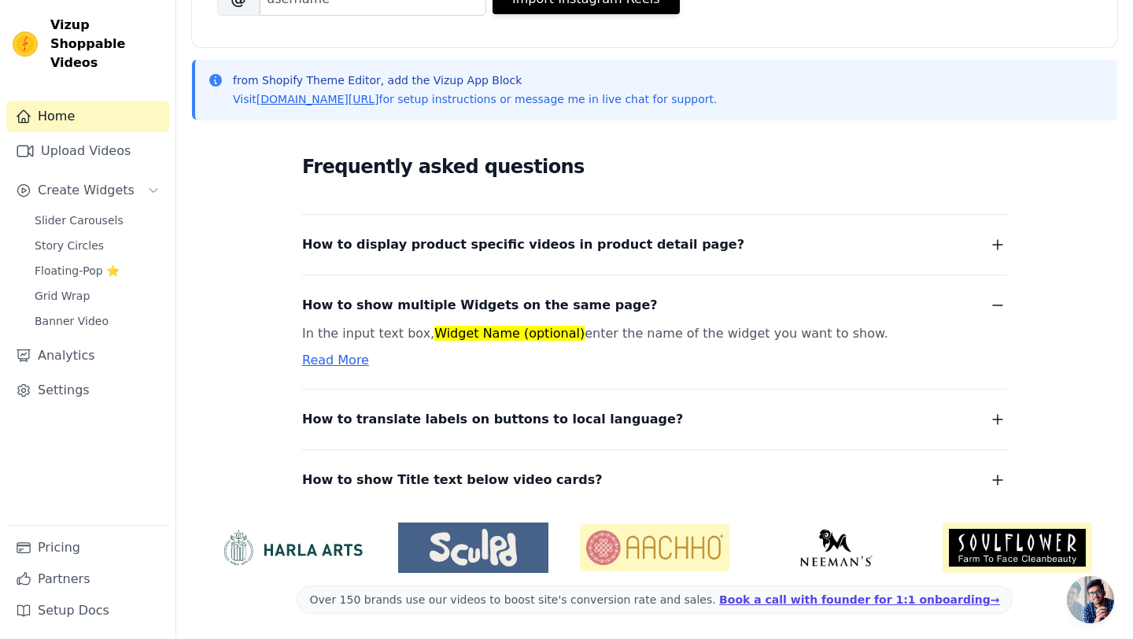
click at [349, 362] on link "Read More" at bounding box center [335, 360] width 67 height 15
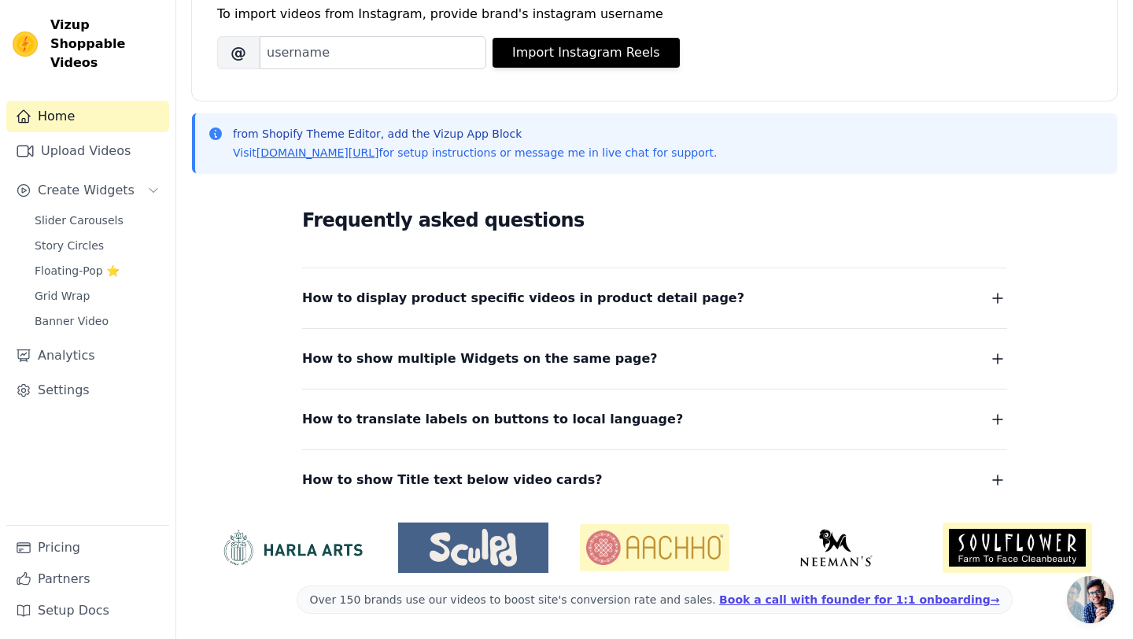
scroll to position [244, 0]
click at [97, 181] on span "Create Widgets" at bounding box center [86, 190] width 97 height 19
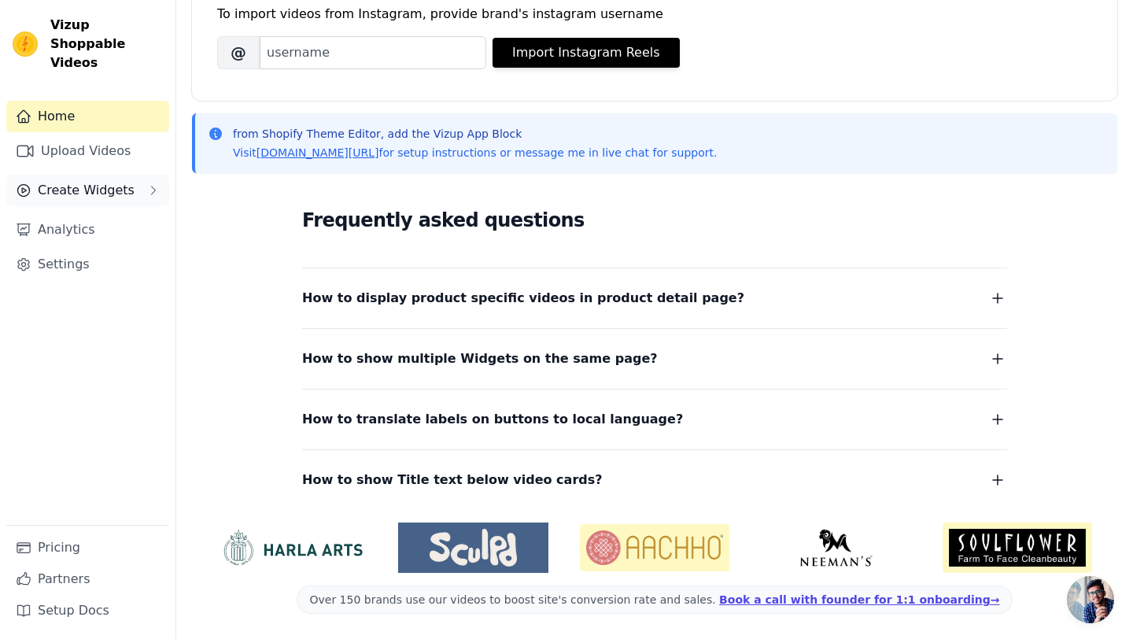
click at [97, 181] on span "Create Widgets" at bounding box center [86, 190] width 97 height 19
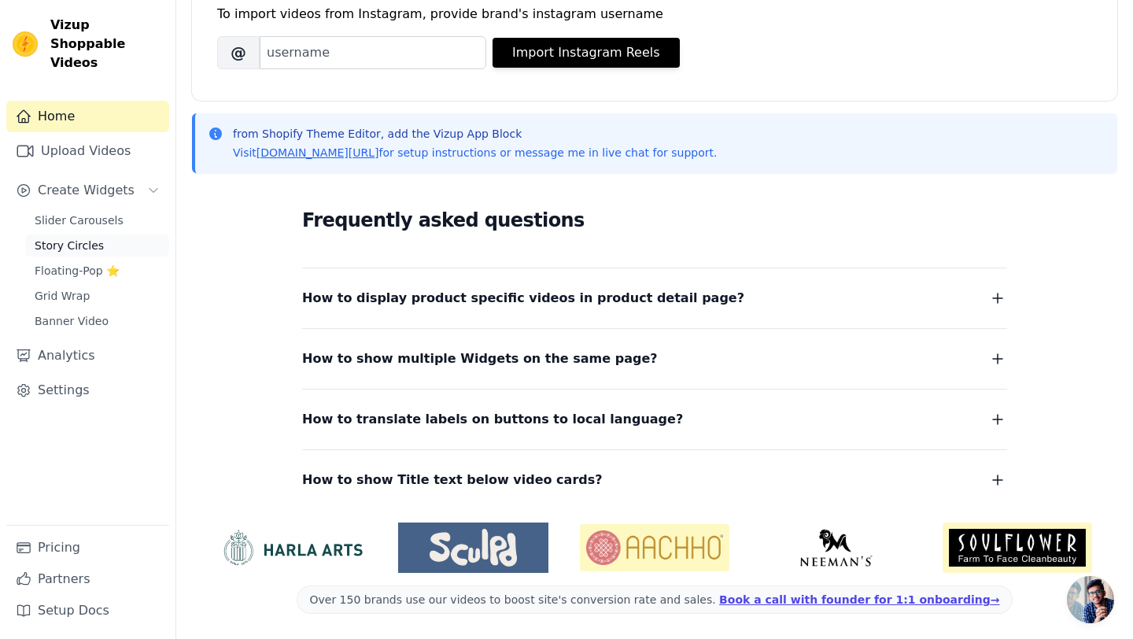
click at [68, 238] on span "Story Circles" at bounding box center [69, 246] width 69 height 16
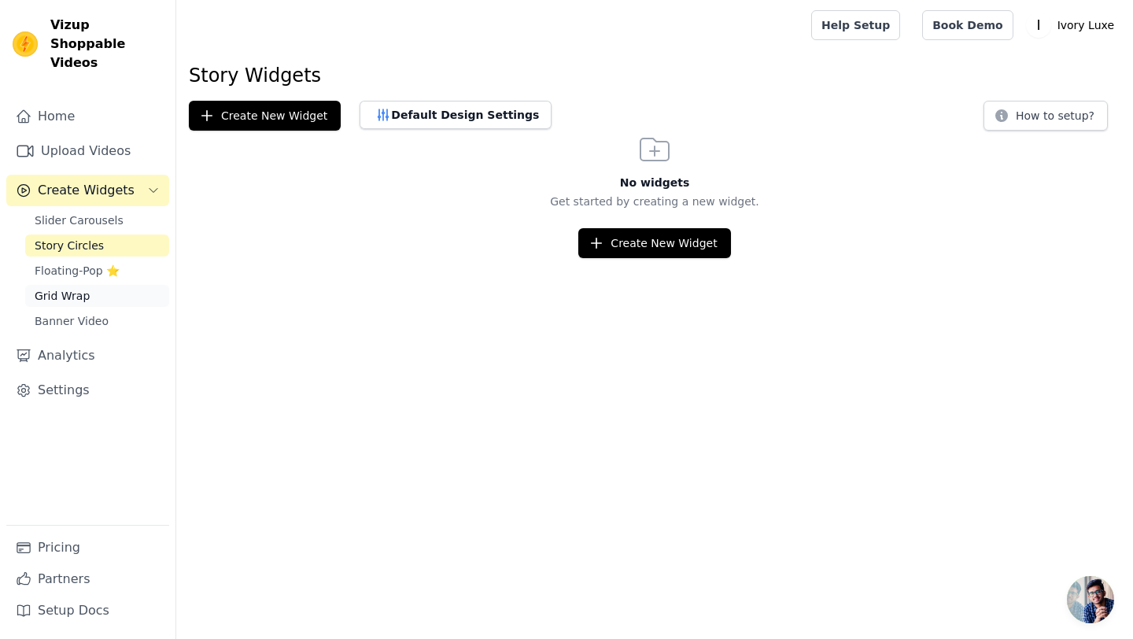
click at [64, 288] on span "Grid Wrap" at bounding box center [62, 296] width 55 height 16
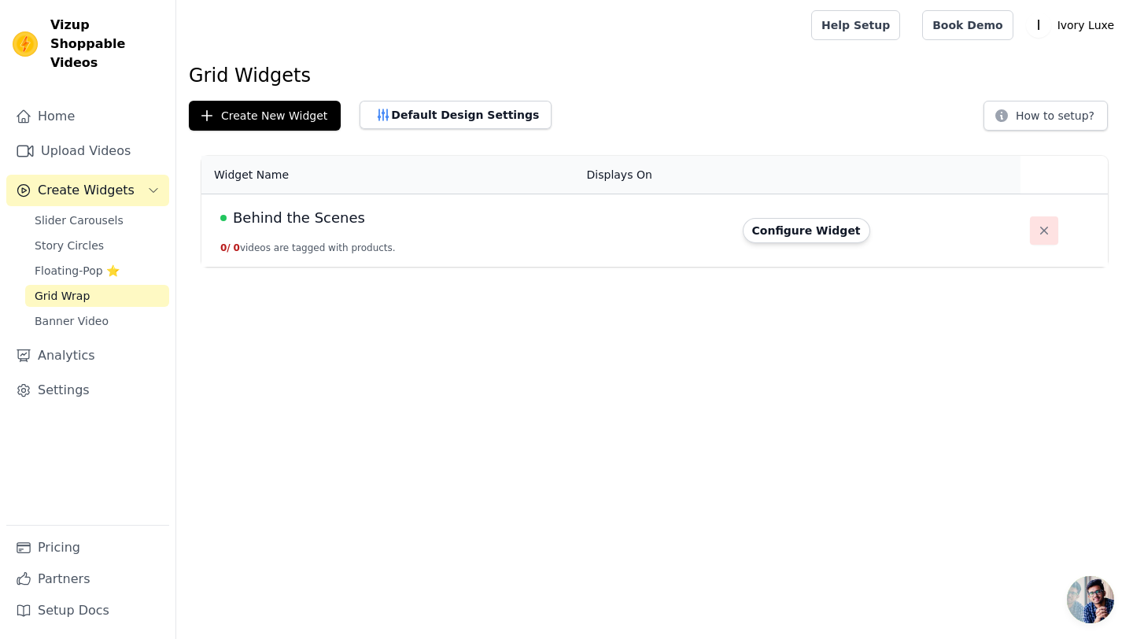
click at [1050, 230] on button "button" at bounding box center [1044, 230] width 28 height 28
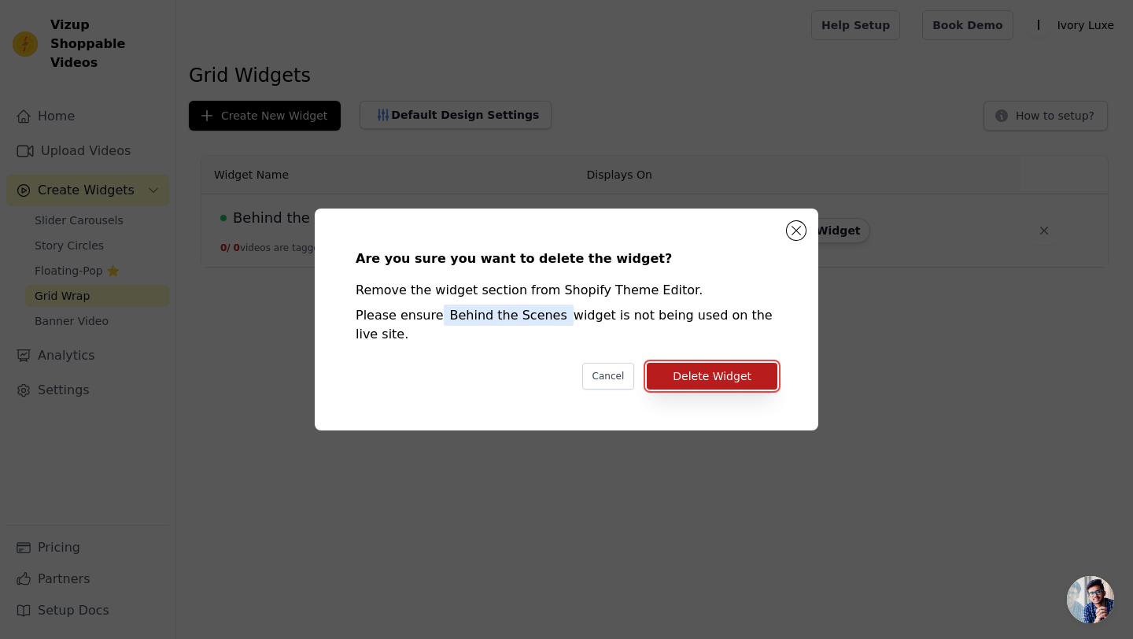
click at [718, 378] on button "Delete Widget" at bounding box center [712, 376] width 131 height 27
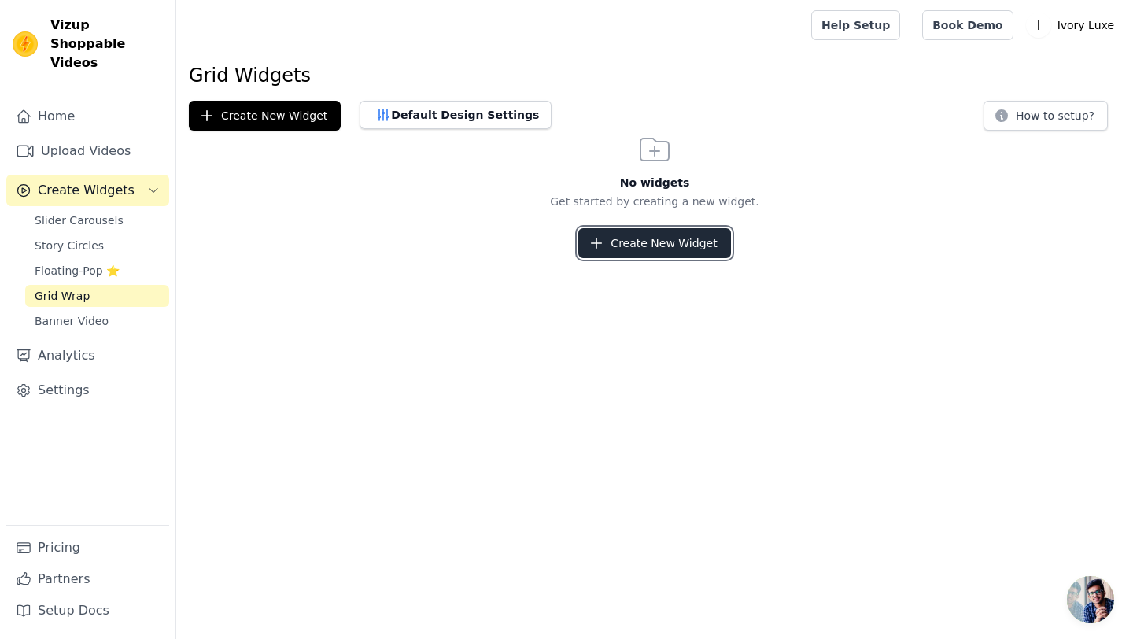
click at [627, 252] on button "Create New Widget" at bounding box center [654, 243] width 152 height 30
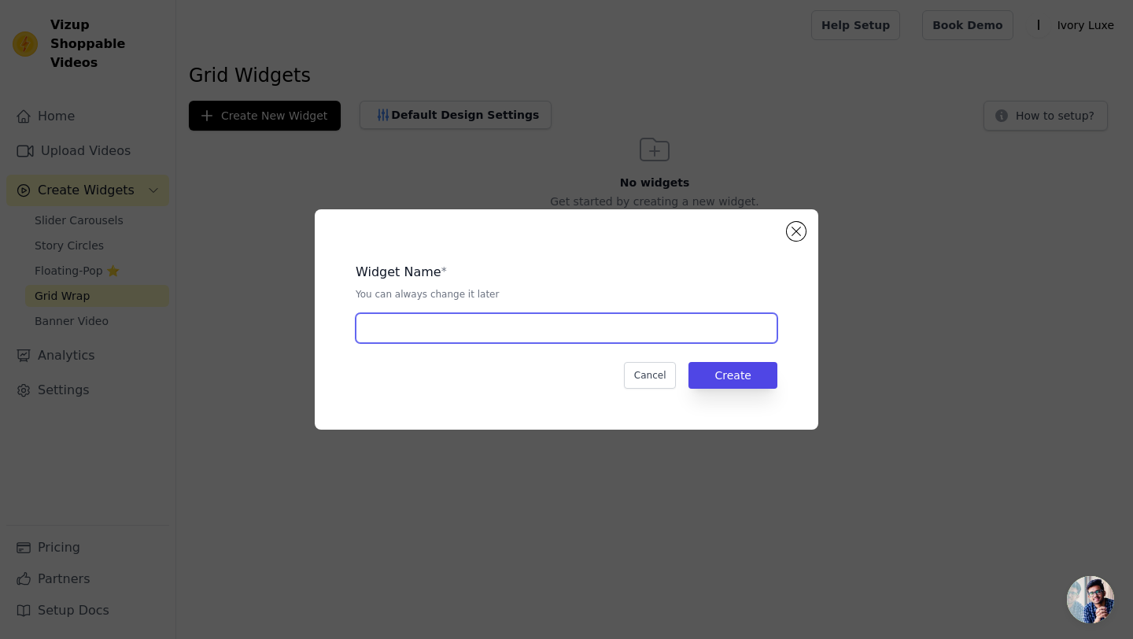
click at [645, 323] on input "text" at bounding box center [567, 328] width 422 height 30
type input "Behind the Scenes"
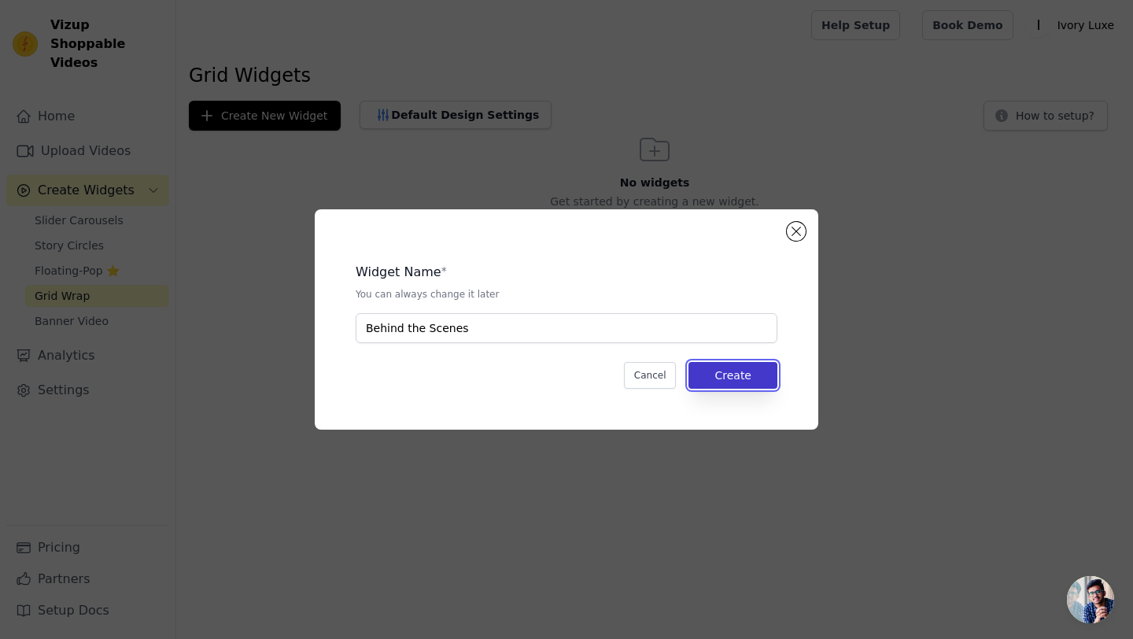
click at [740, 381] on button "Create" at bounding box center [733, 375] width 89 height 27
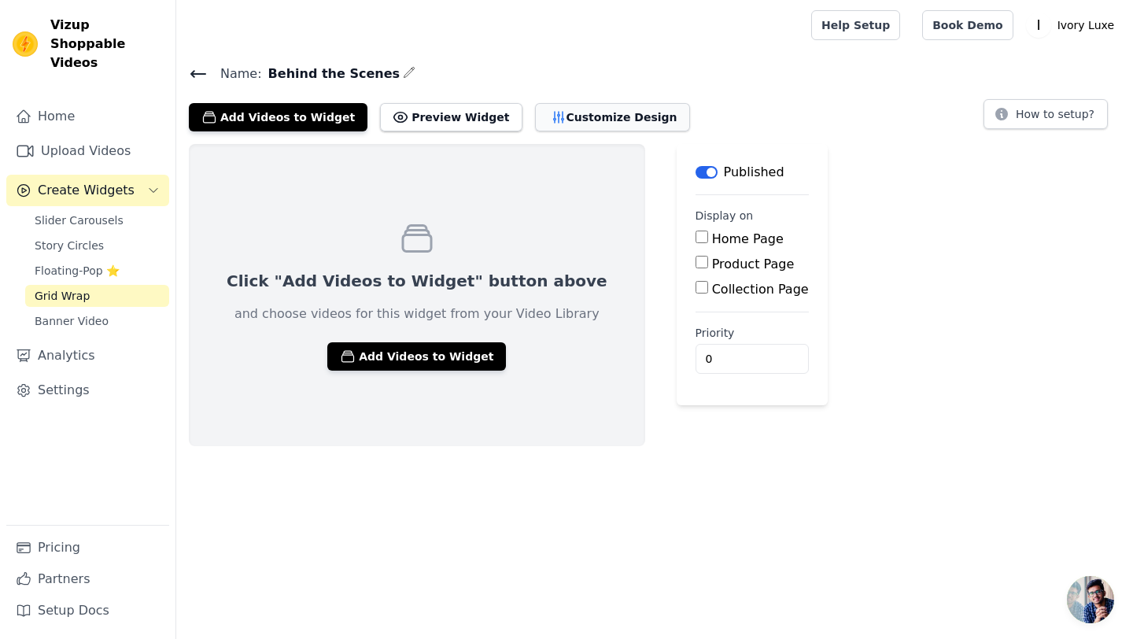
click at [598, 112] on button "Customize Design" at bounding box center [612, 117] width 155 height 28
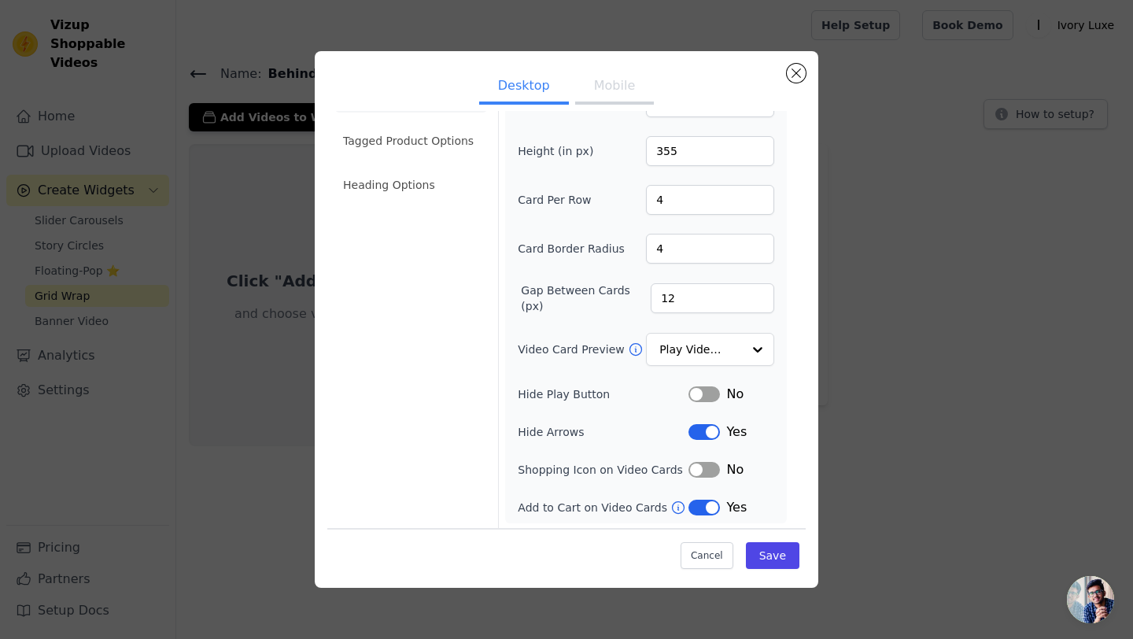
scroll to position [48, 0]
click at [798, 76] on button "Close modal" at bounding box center [796, 73] width 19 height 19
